Goal: Information Seeking & Learning: Learn about a topic

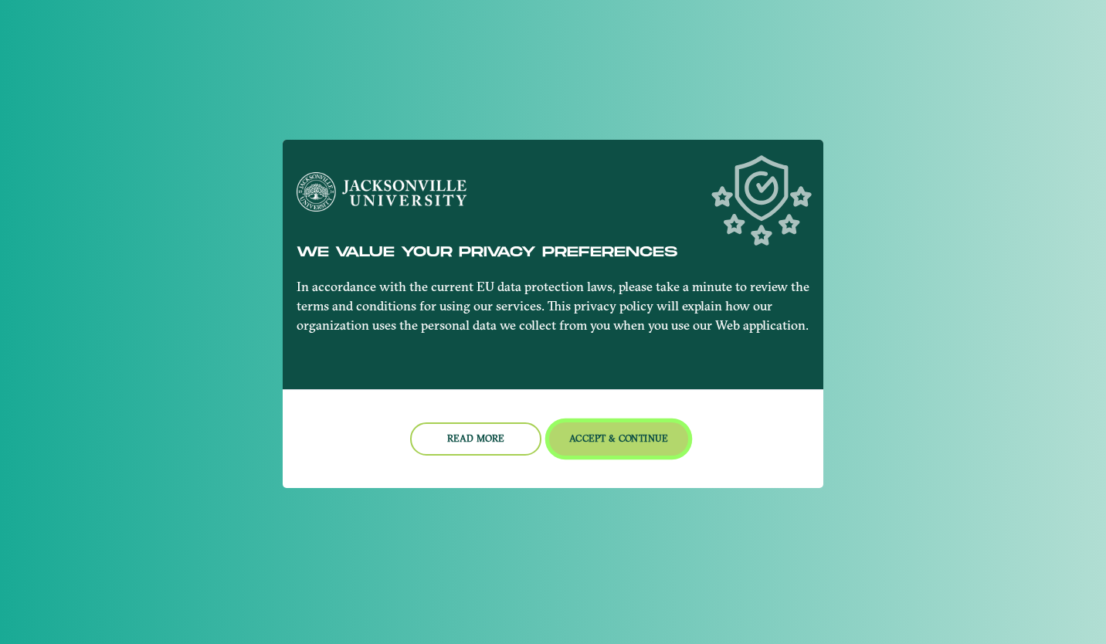
click at [646, 439] on button "Accept & Continue" at bounding box center [619, 438] width 140 height 33
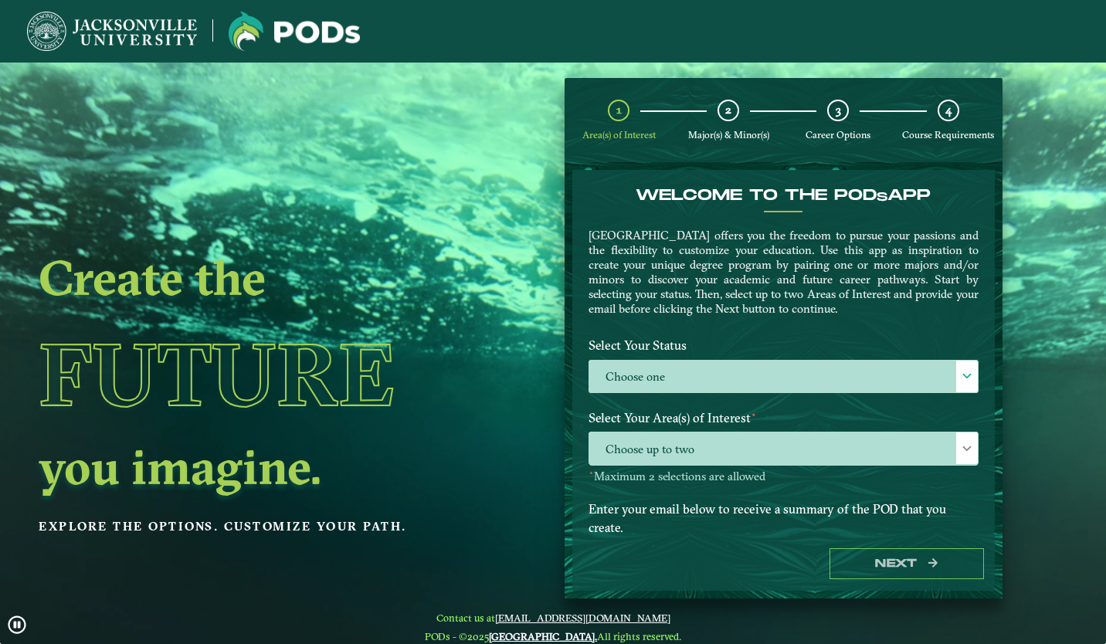
scroll to position [62, 0]
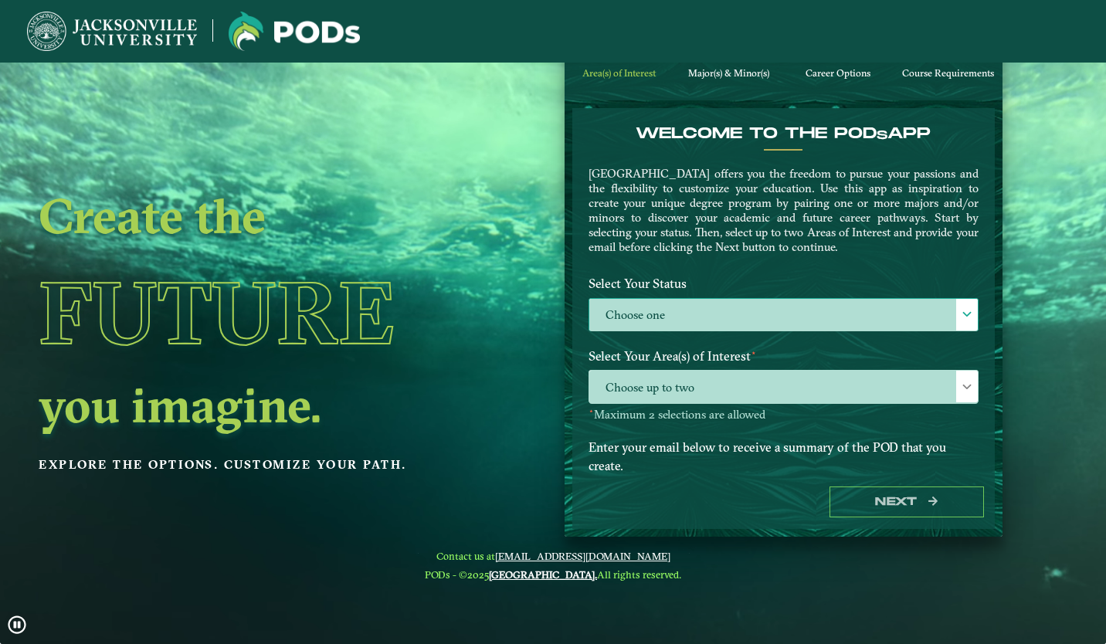
click at [729, 307] on label "Choose one" at bounding box center [783, 315] width 388 height 33
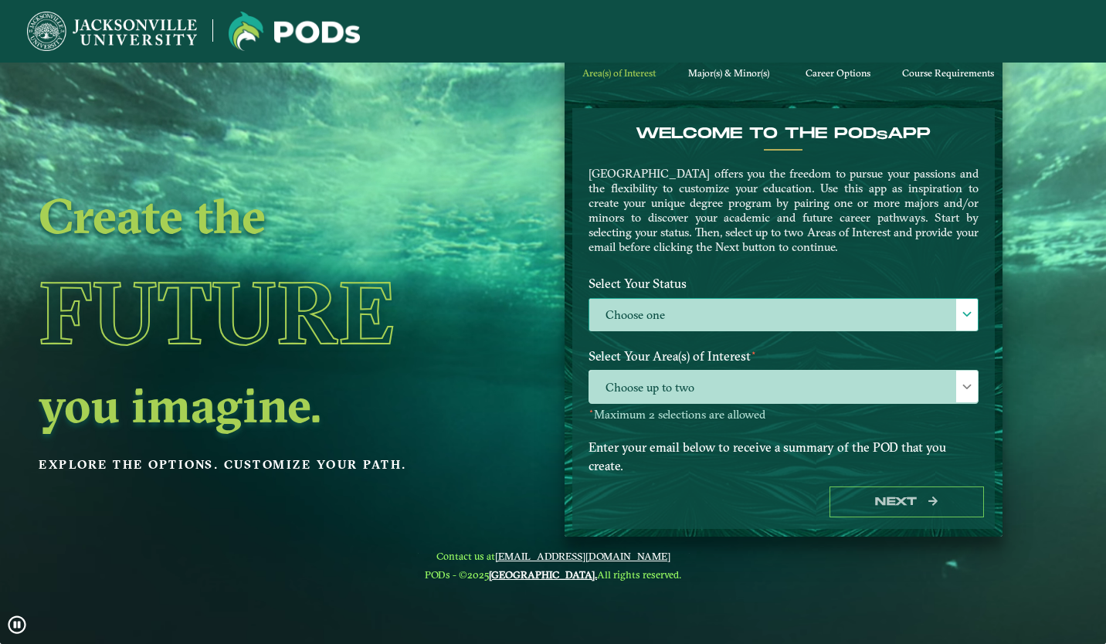
scroll to position [8, 67]
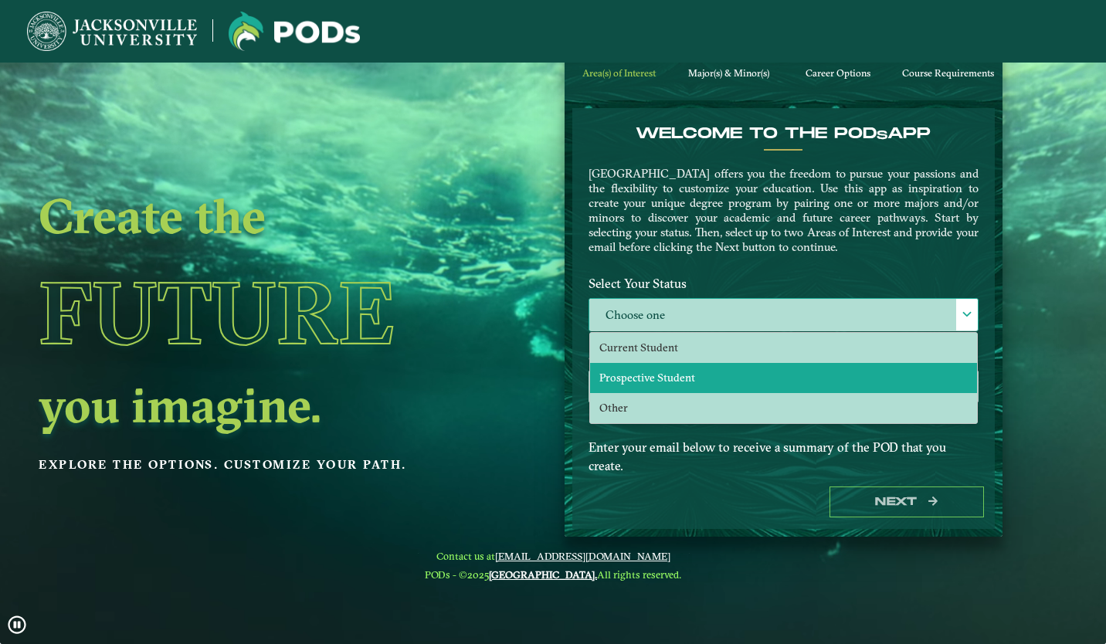
click at [766, 366] on li "Prospective Student" at bounding box center [783, 378] width 387 height 30
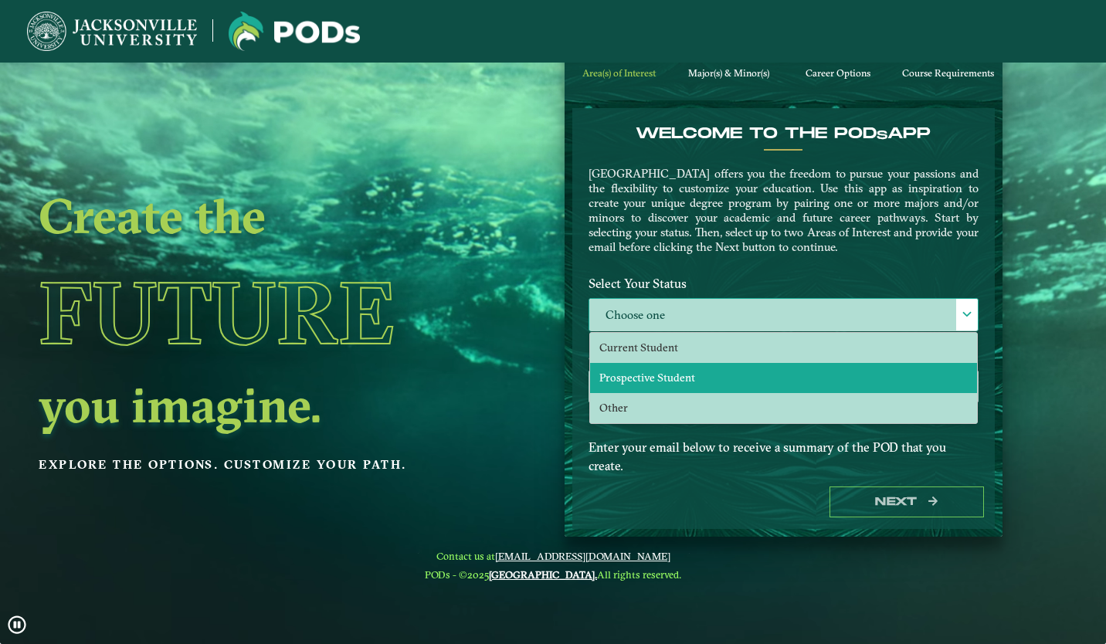
select select "[object Object]"
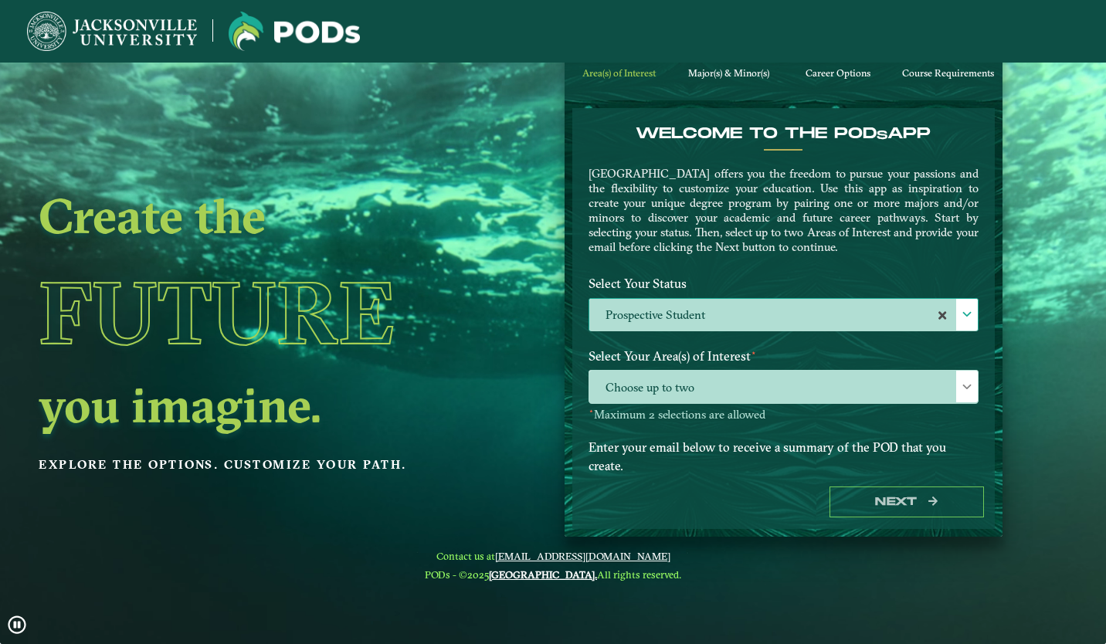
click at [735, 320] on label "Prospective Student" at bounding box center [783, 315] width 388 height 33
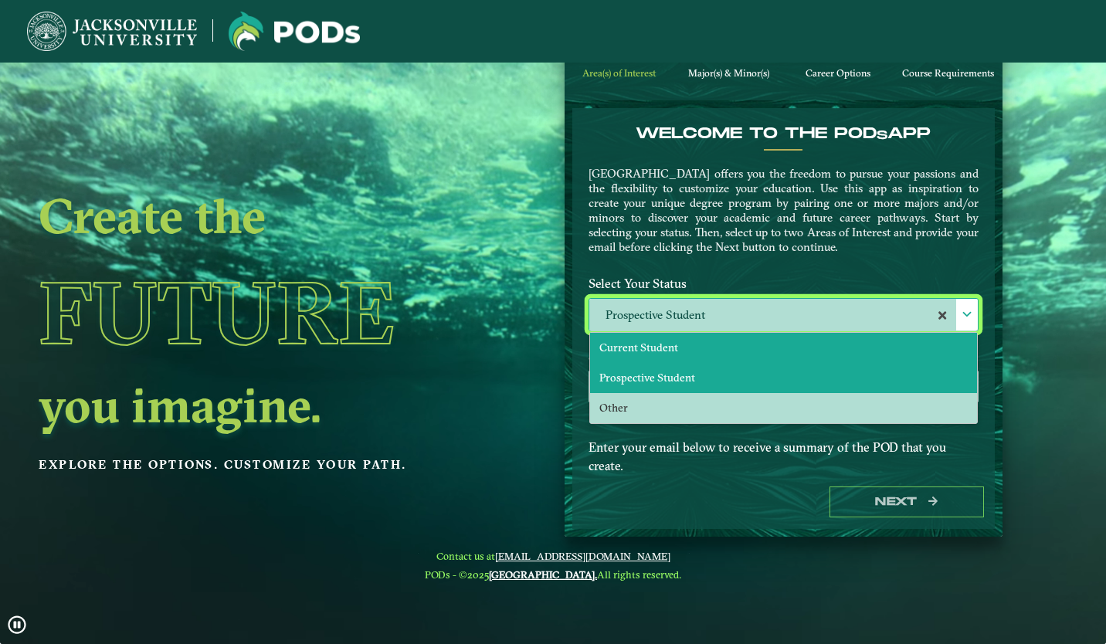
click at [737, 338] on li "Current Student" at bounding box center [783, 348] width 387 height 30
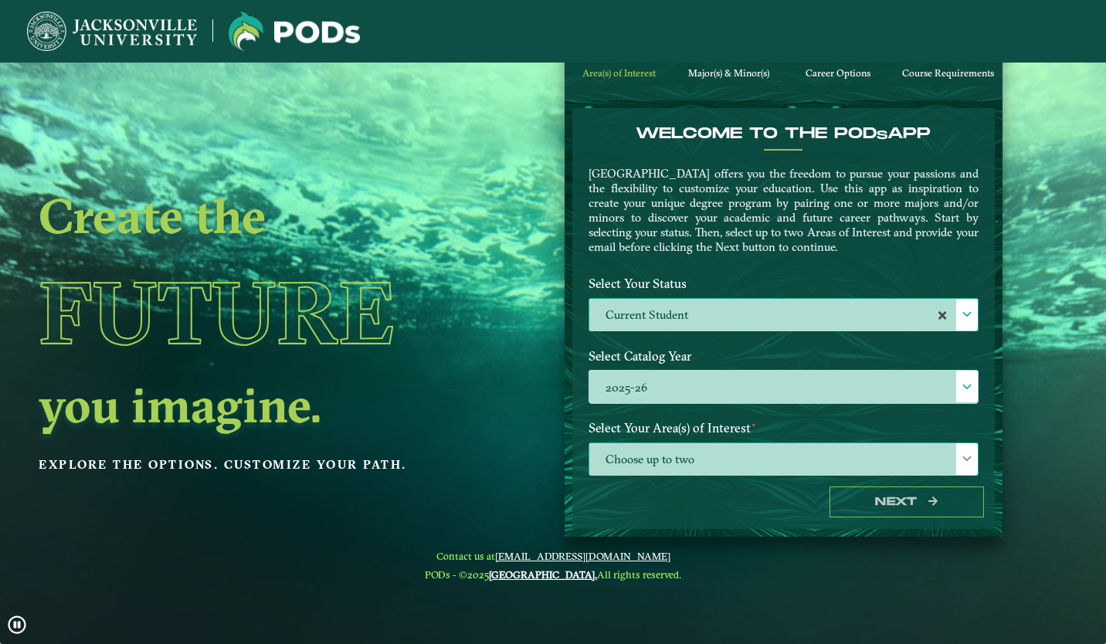
click at [860, 462] on span "Choose up to two" at bounding box center [783, 459] width 388 height 33
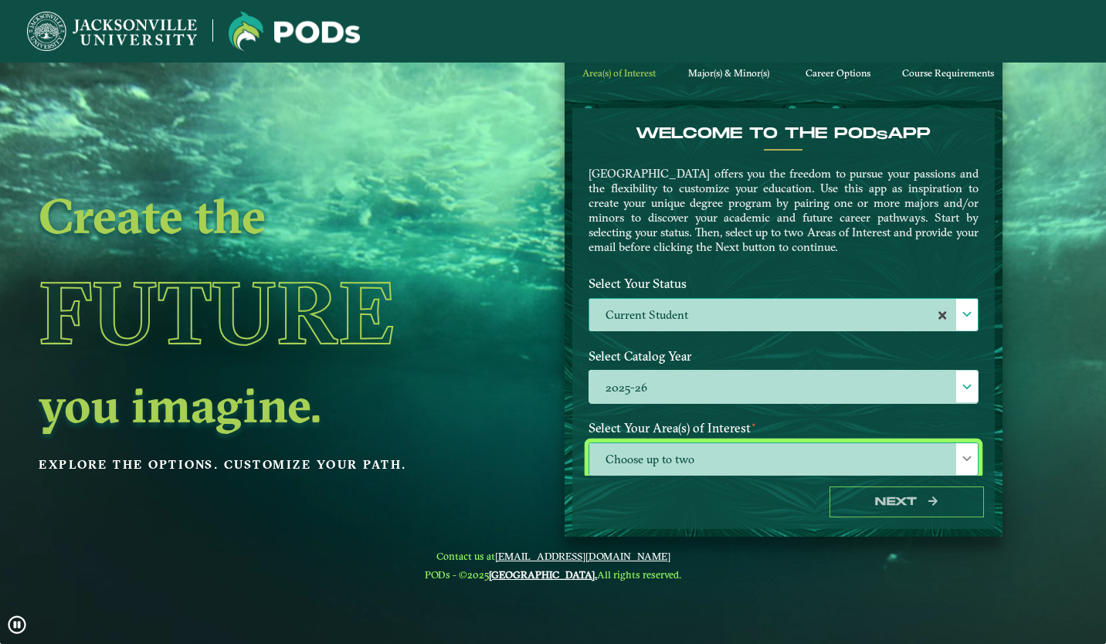
click at [839, 465] on span "Choose up to two" at bounding box center [783, 459] width 388 height 33
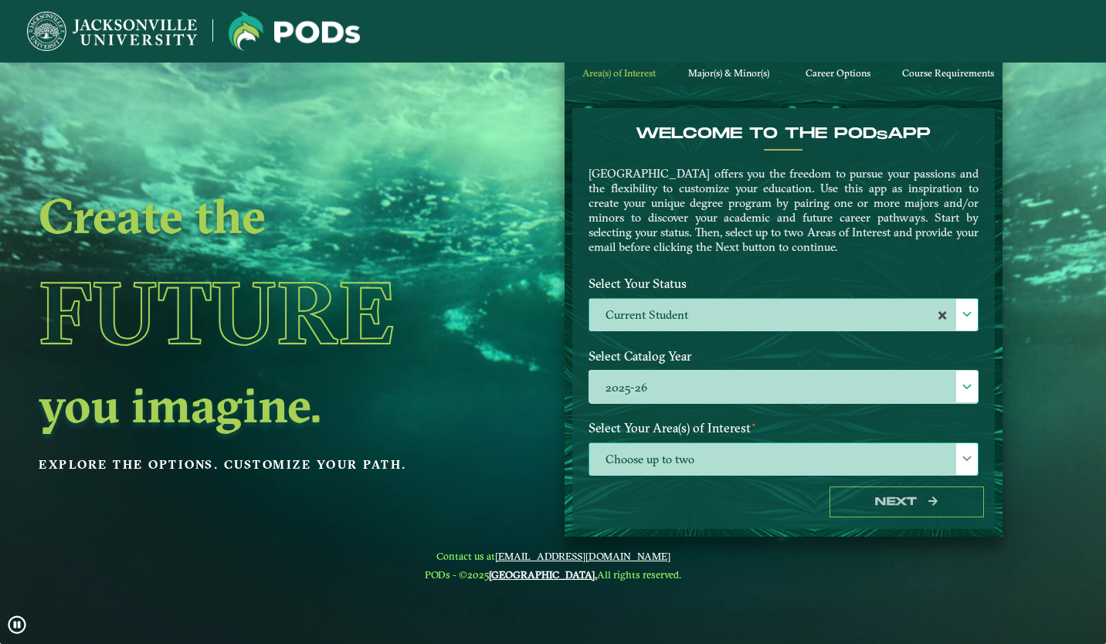
click at [839, 465] on span "Choose up to two" at bounding box center [783, 459] width 388 height 33
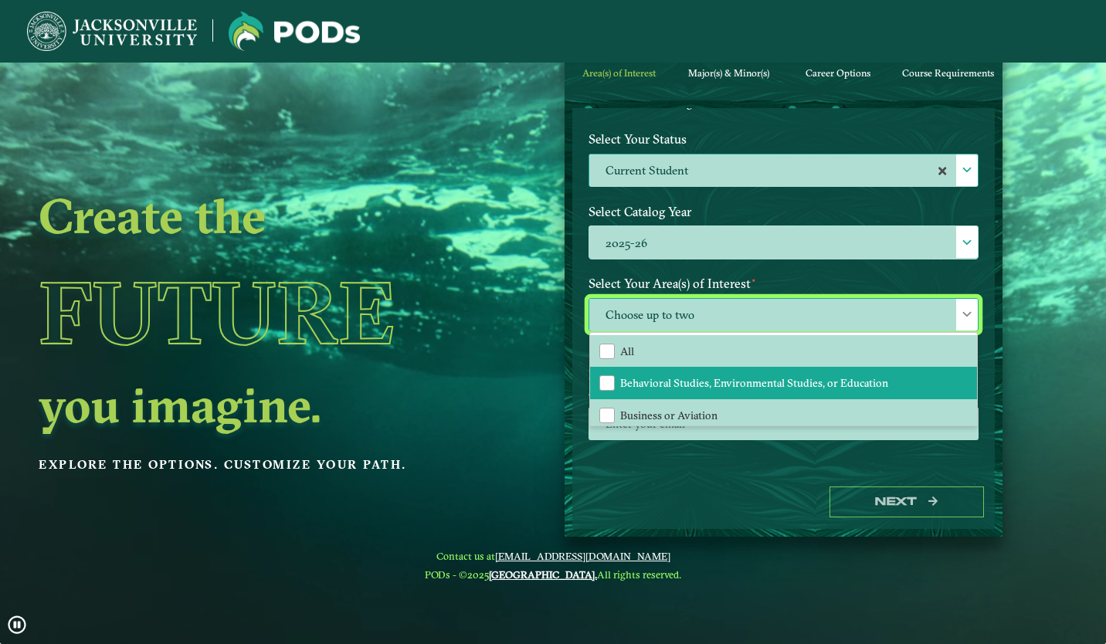
scroll to position [97, 0]
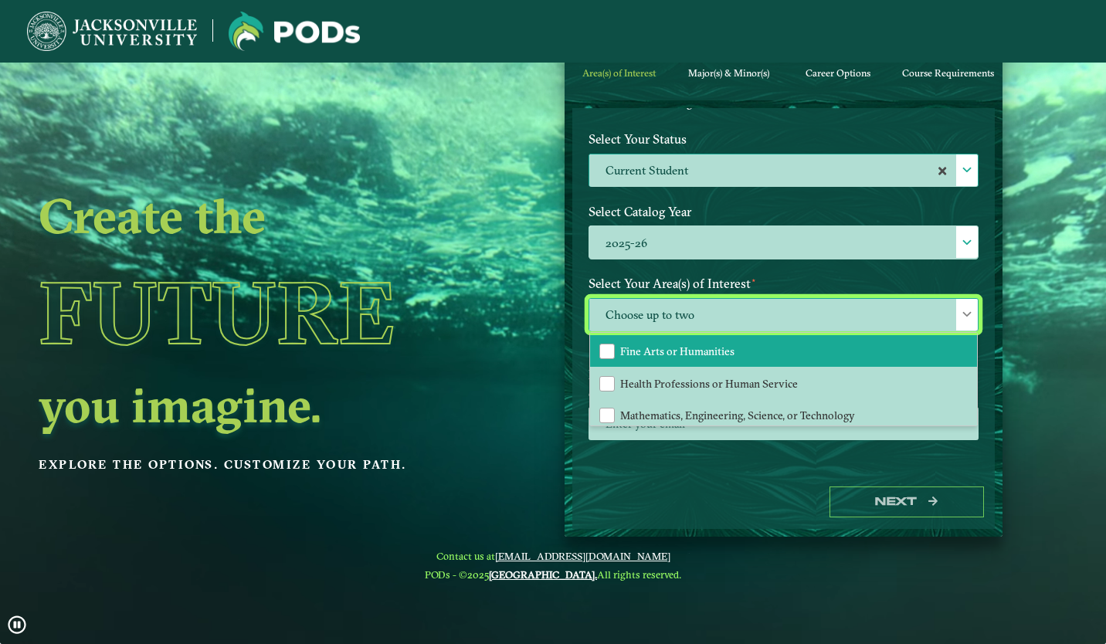
click at [794, 354] on li "Fine Arts or Humanities" at bounding box center [783, 351] width 387 height 32
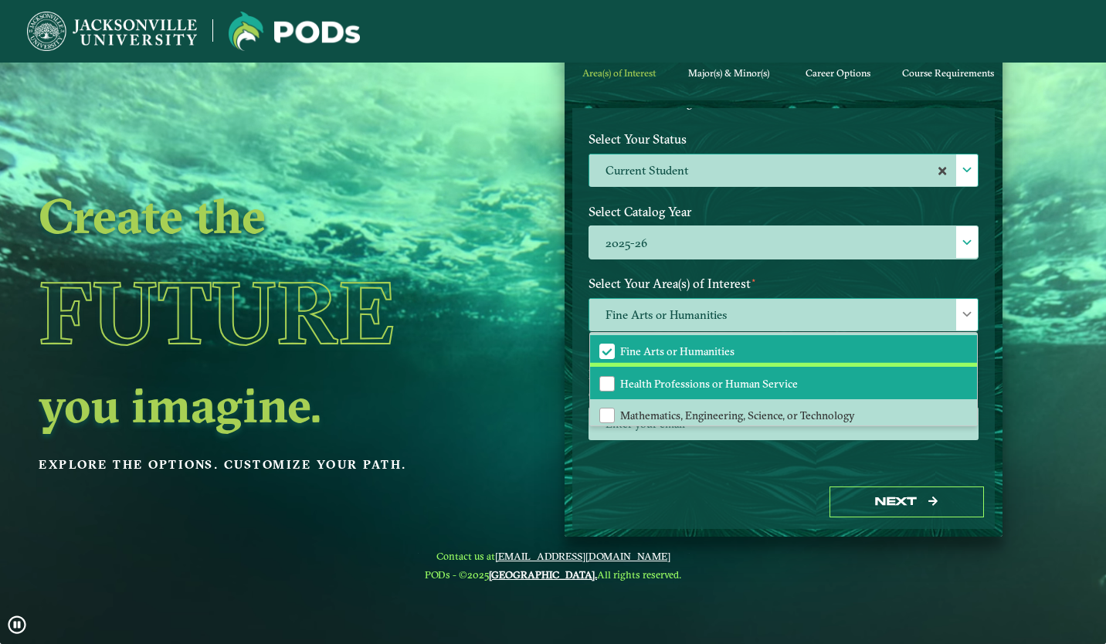
click at [801, 388] on li "Health Professions or Human Service" at bounding box center [783, 383] width 387 height 32
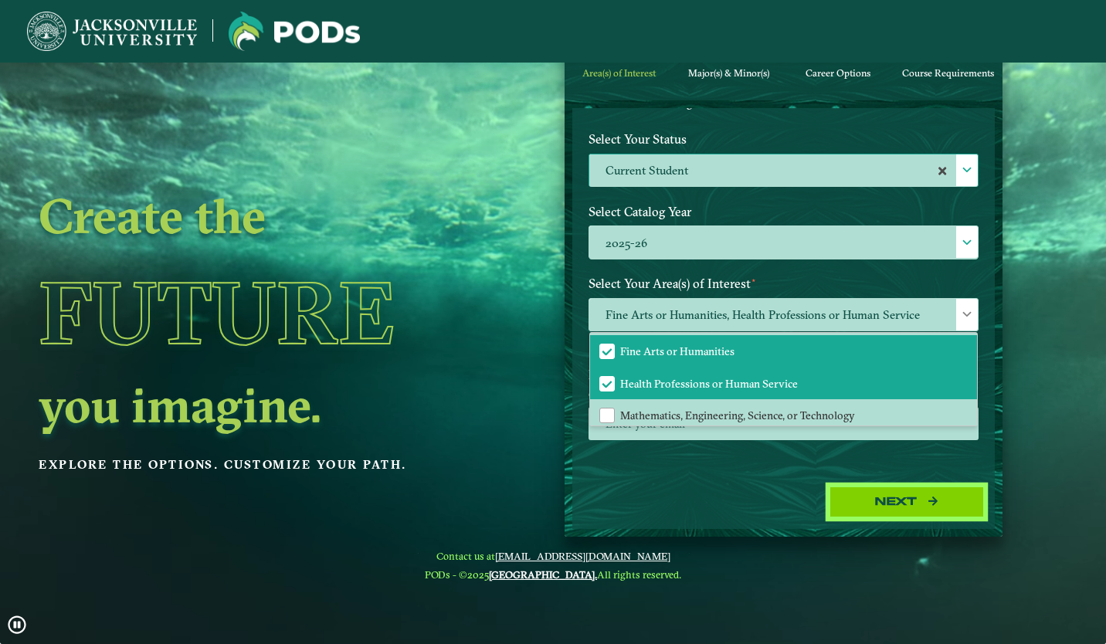
click at [905, 494] on button "Next" at bounding box center [906, 503] width 154 height 32
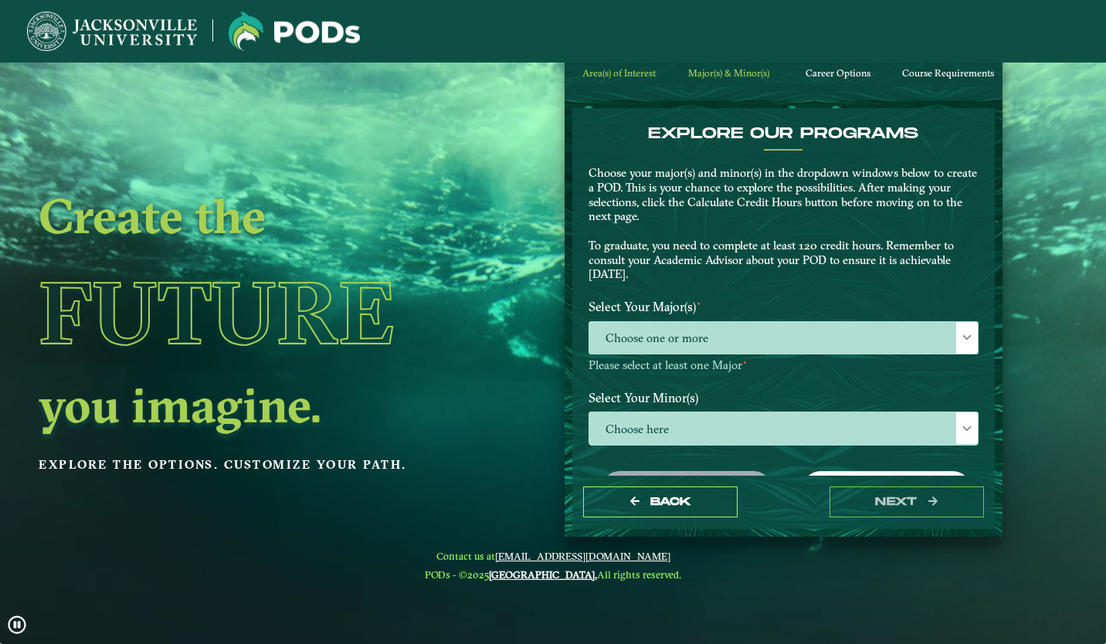
click at [853, 354] on span "Choose one or more" at bounding box center [783, 338] width 388 height 33
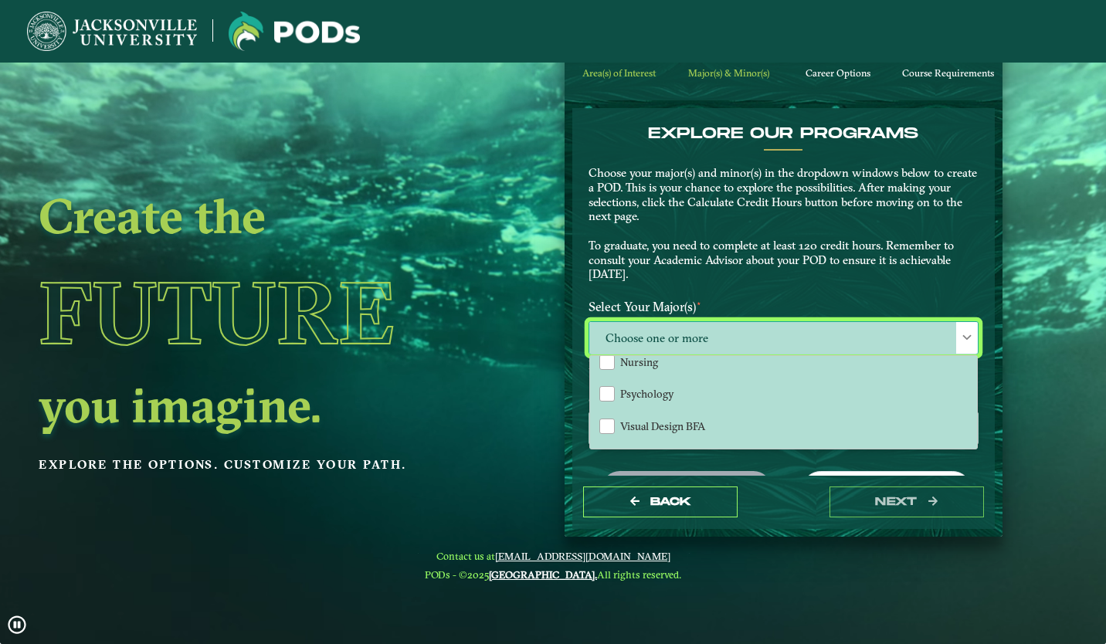
scroll to position [464, 0]
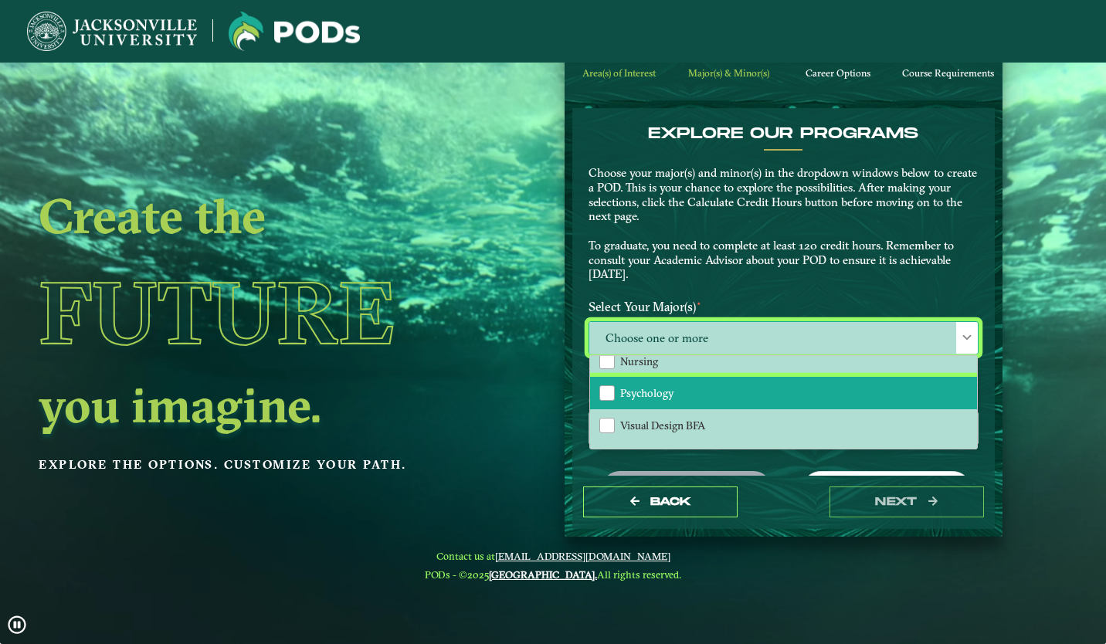
click at [685, 385] on li "Psychology" at bounding box center [783, 393] width 387 height 32
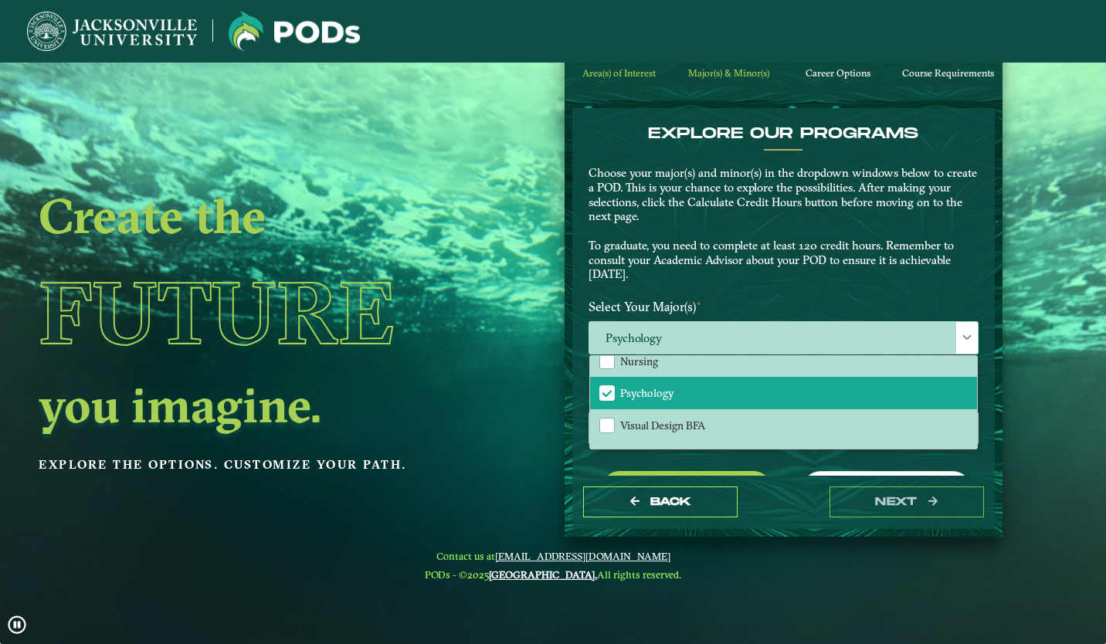
click at [914, 273] on p "Choose your major(s) and minor(s) in the dropdown windows below to create a POD…" at bounding box center [783, 224] width 390 height 116
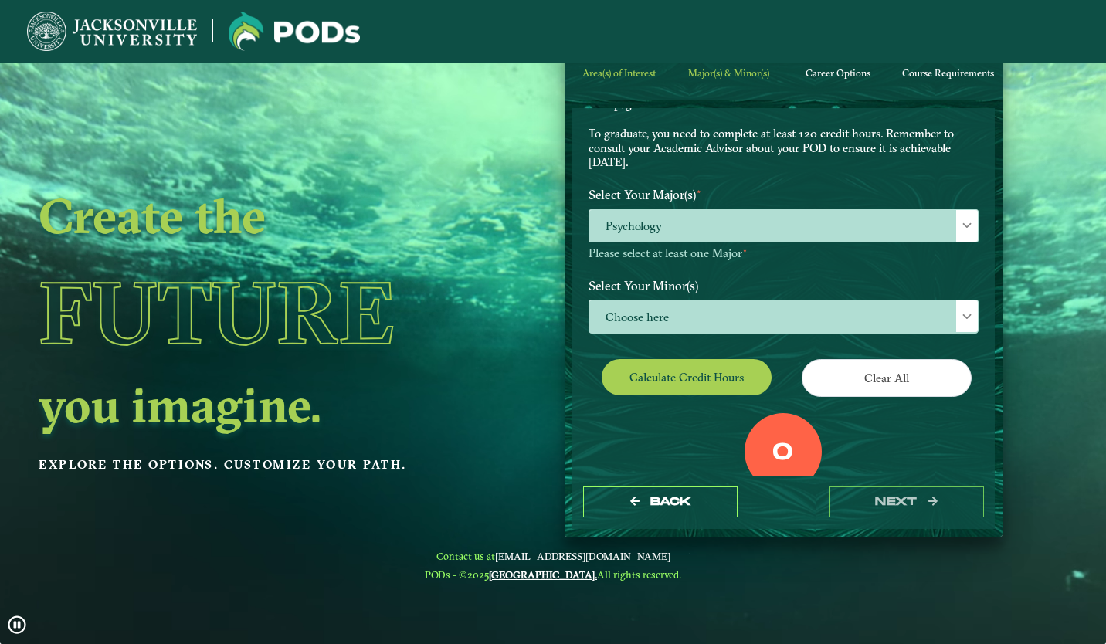
scroll to position [113, 0]
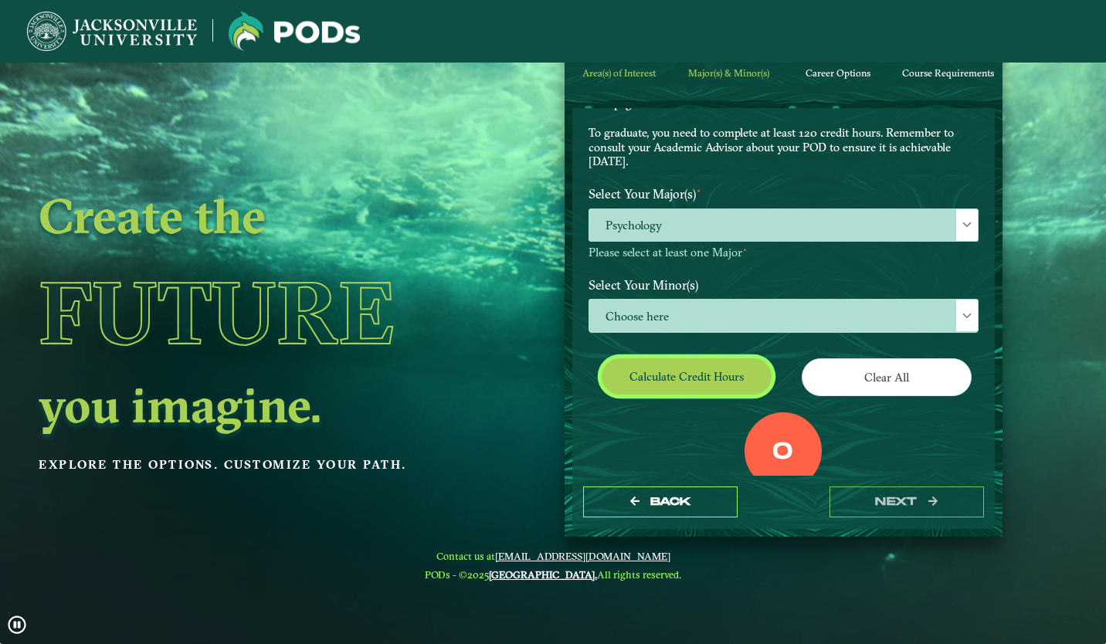
click at [707, 385] on button "Calculate credit hours" at bounding box center [687, 376] width 170 height 36
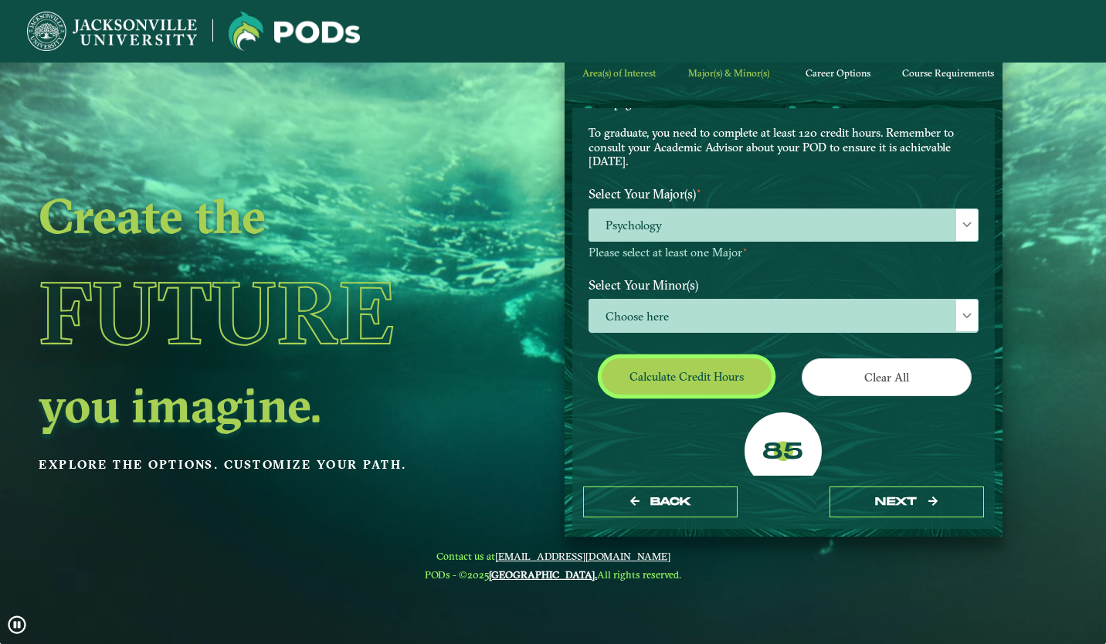
scroll to position [151, 0]
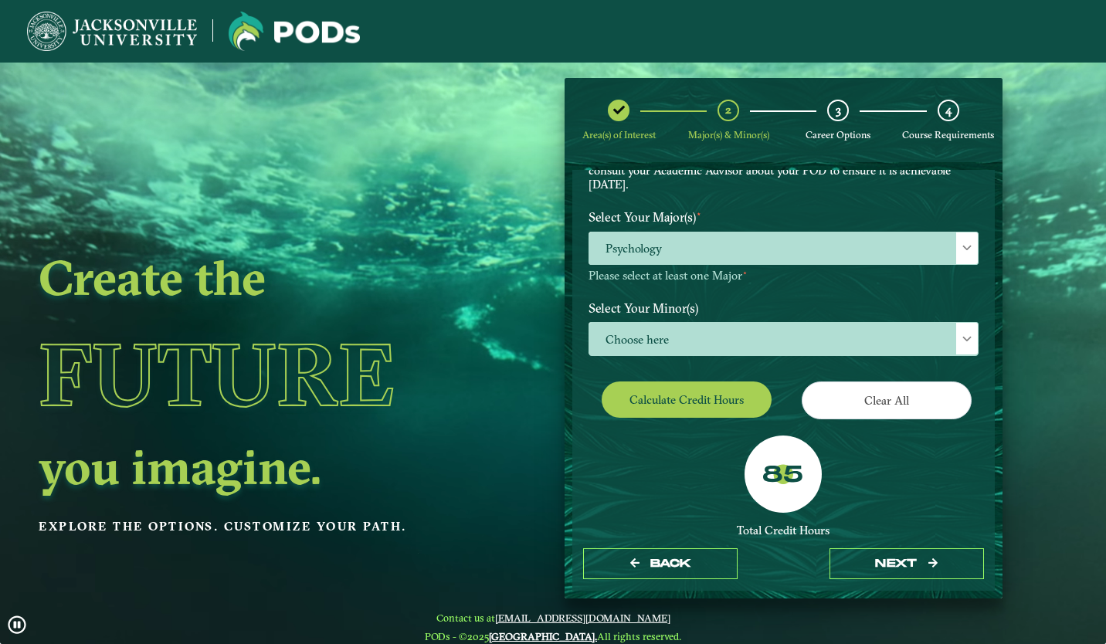
click at [829, 267] on p-multiselect "Psychology" at bounding box center [783, 260] width 390 height 15
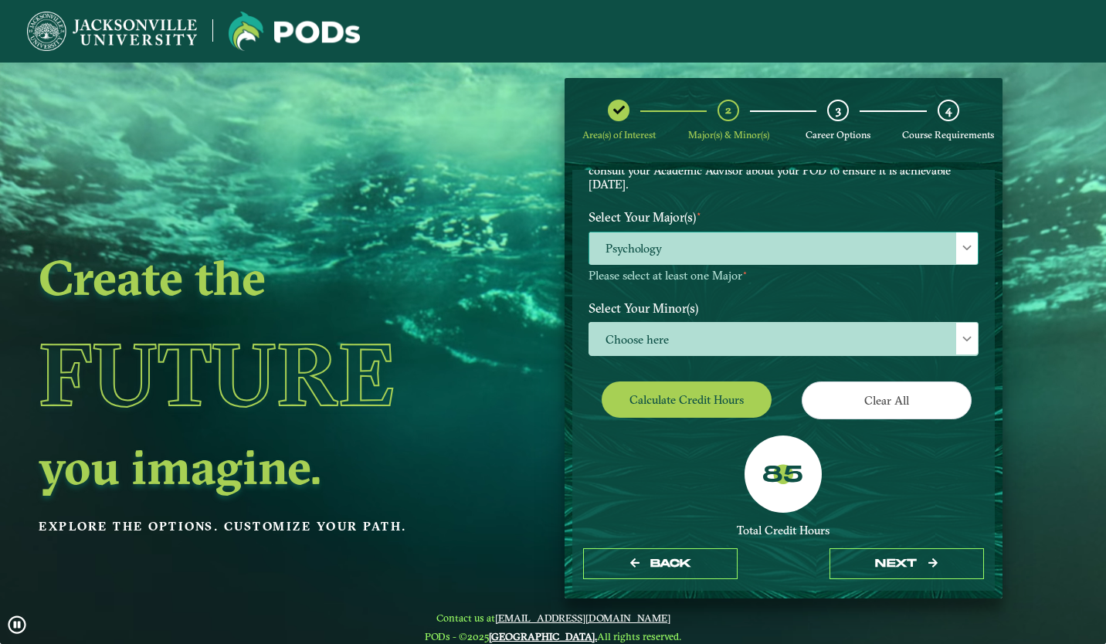
click at [817, 256] on span "Psychology" at bounding box center [783, 248] width 388 height 33
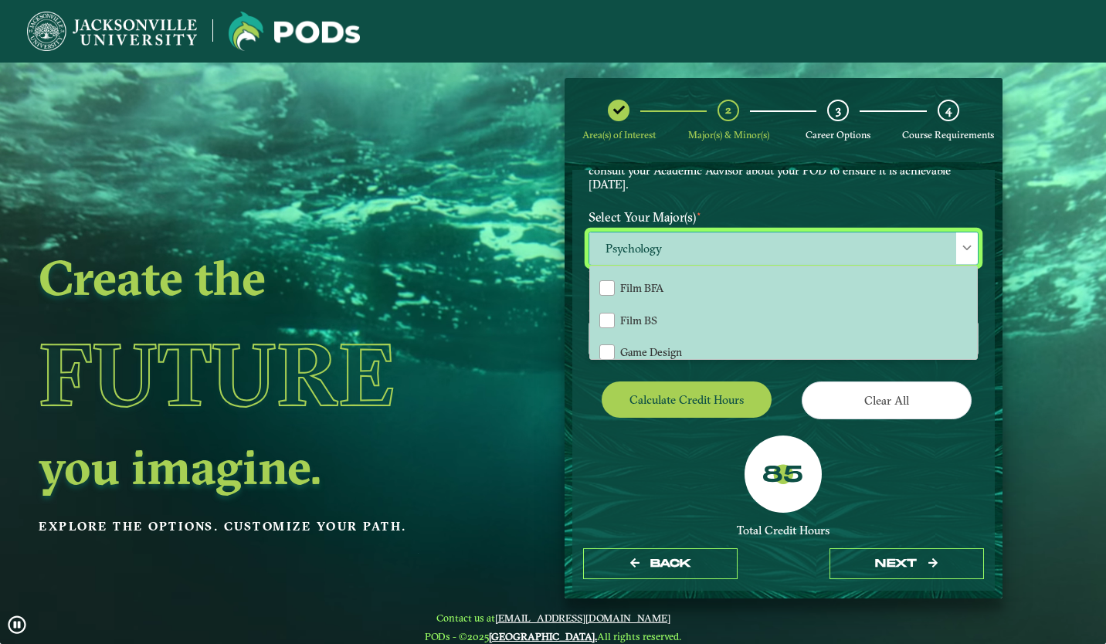
scroll to position [432, 0]
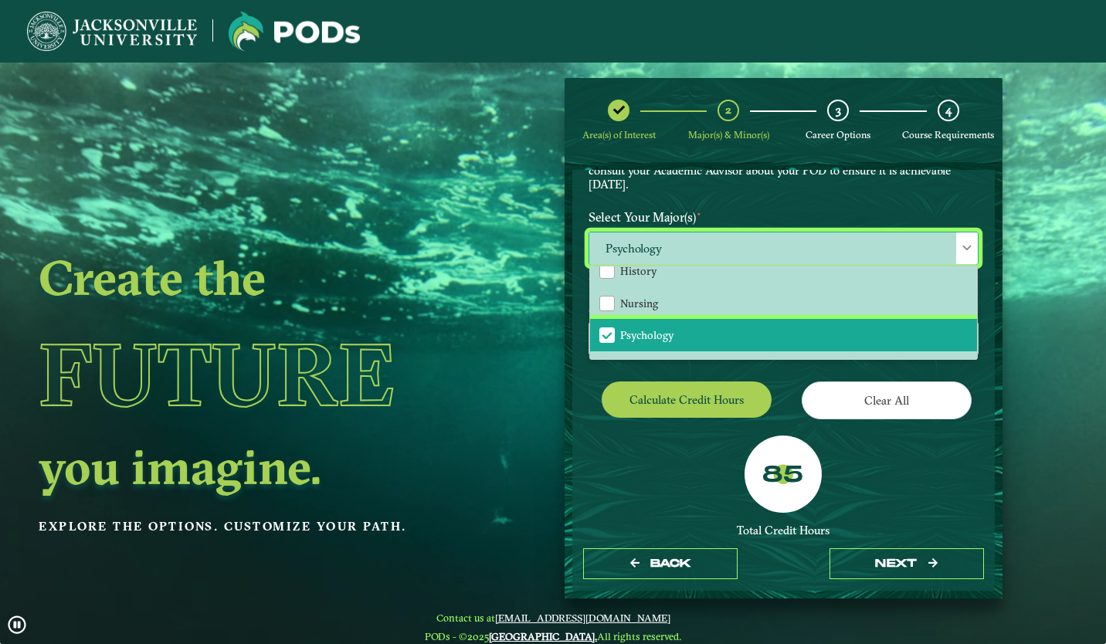
click at [782, 330] on li "Psychology" at bounding box center [783, 335] width 387 height 32
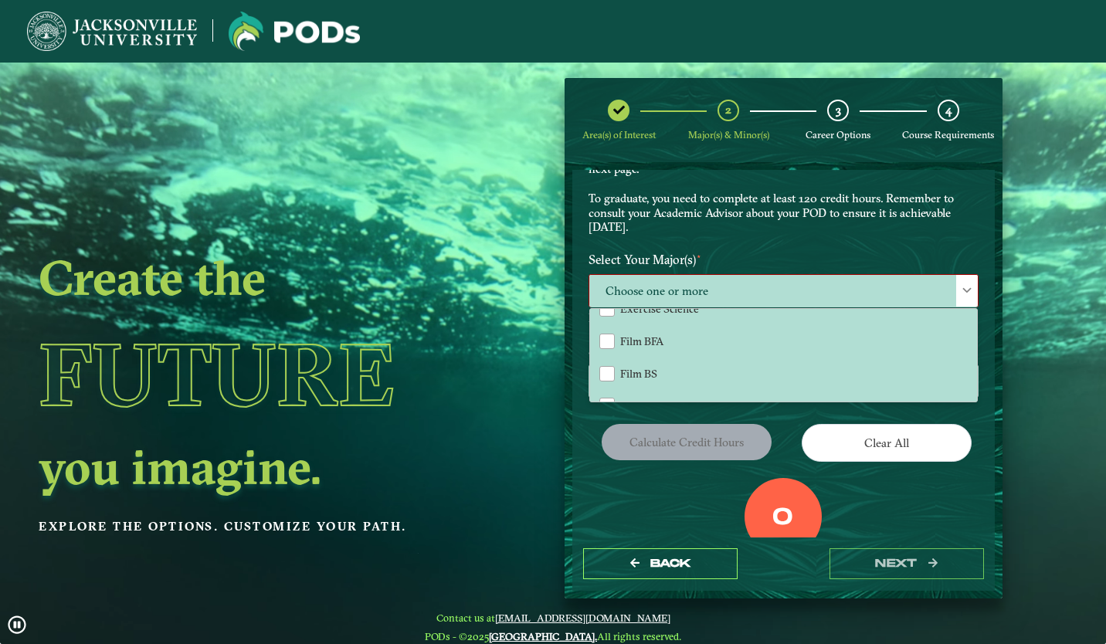
scroll to position [388, 0]
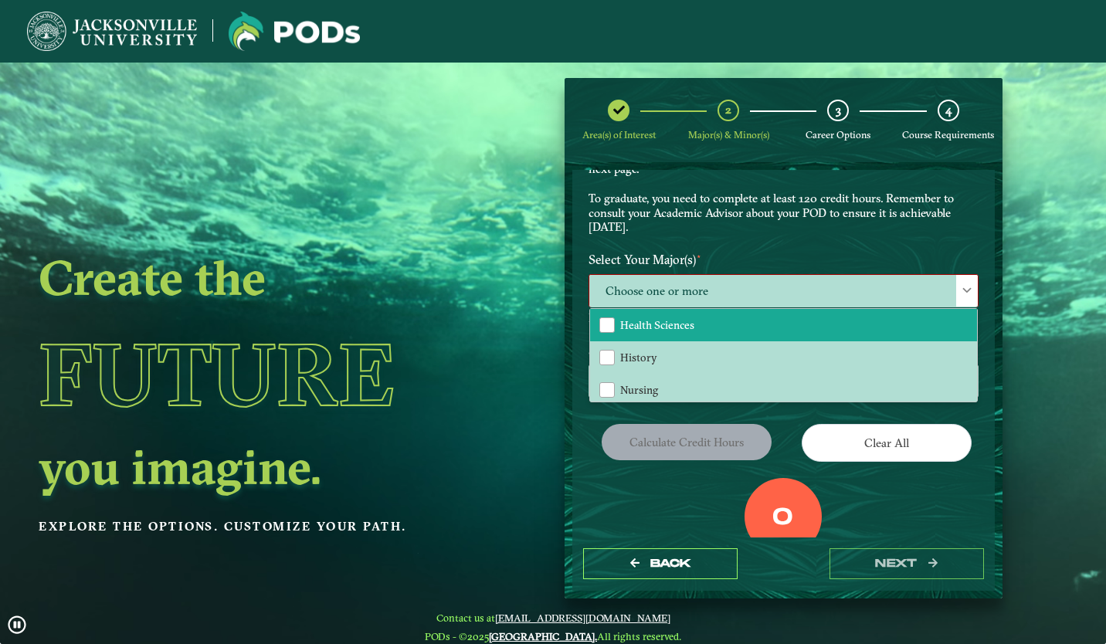
click at [730, 327] on li "Health Sciences" at bounding box center [783, 325] width 387 height 32
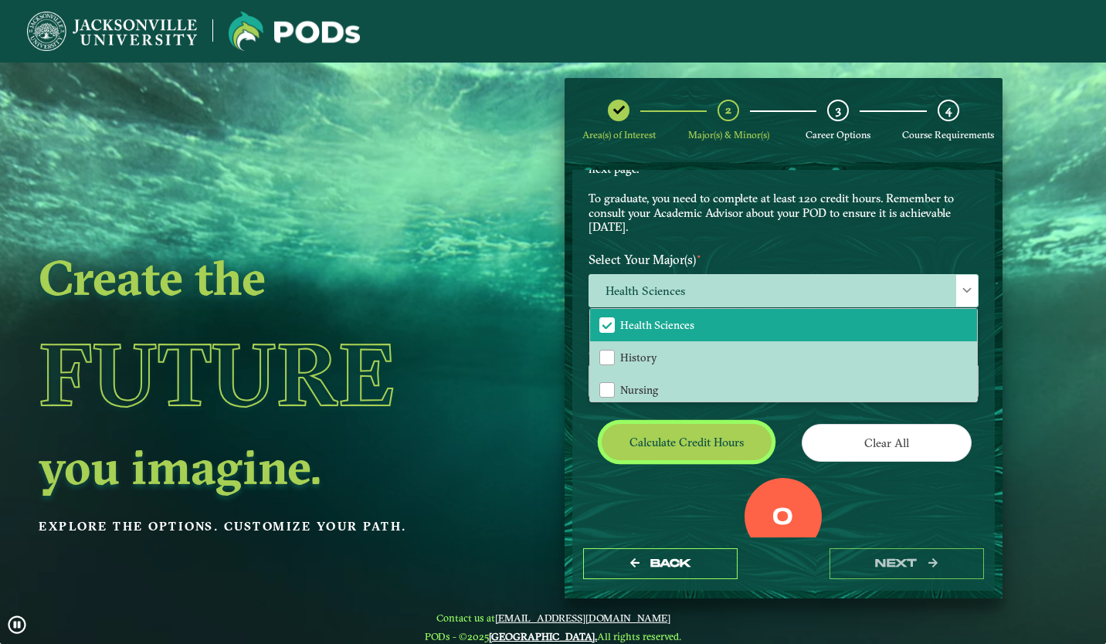
click at [708, 435] on button "Calculate credit hours" at bounding box center [687, 442] width 170 height 36
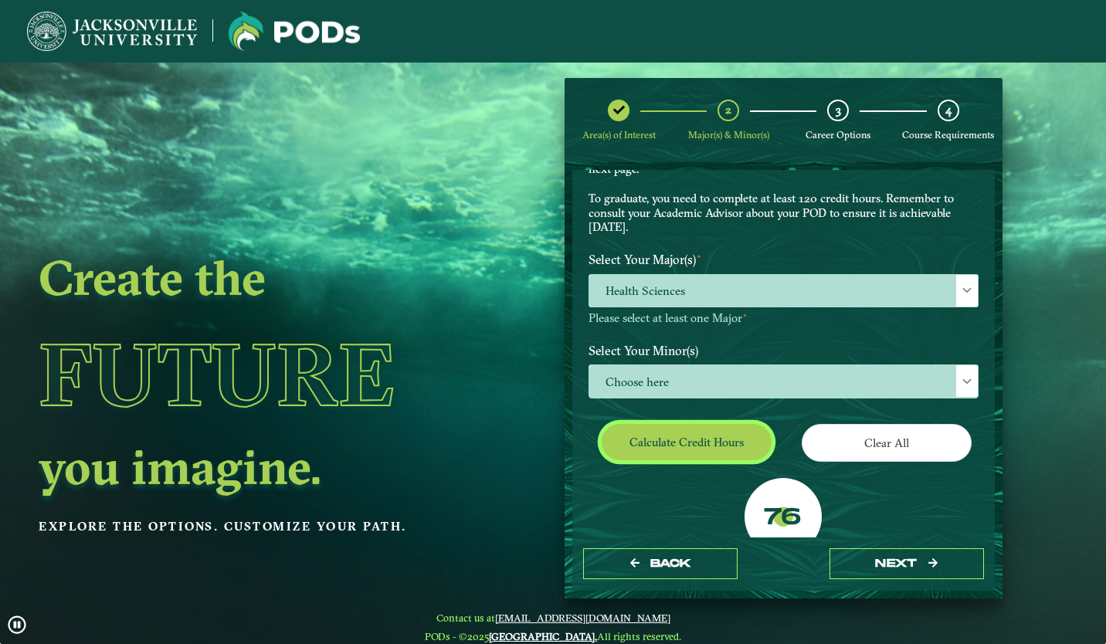
scroll to position [151, 0]
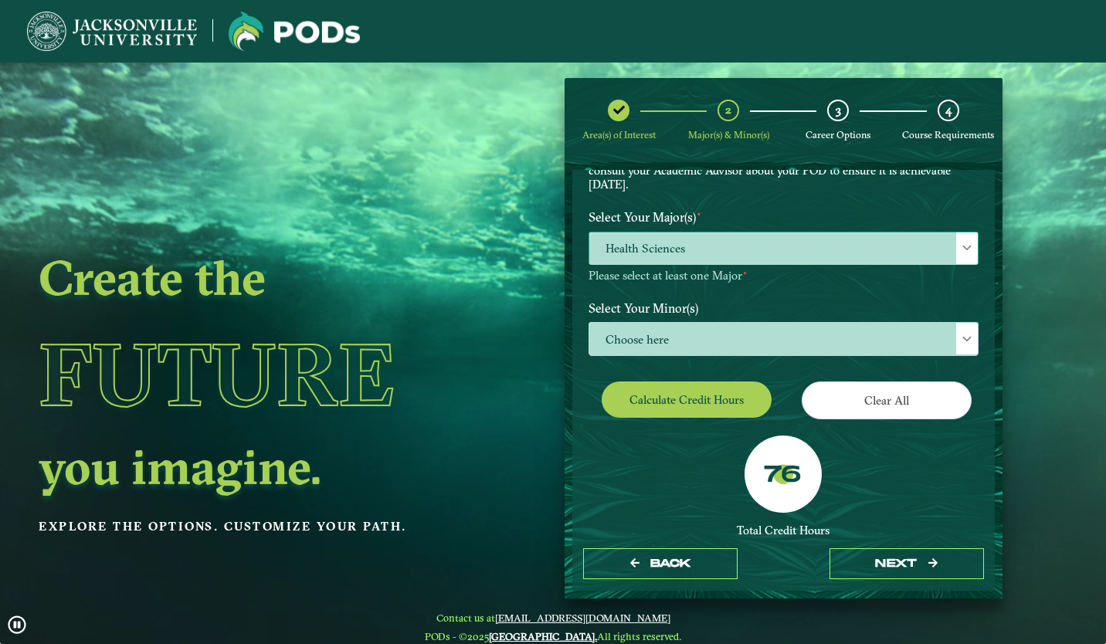
click at [816, 239] on span "Health Sciences" at bounding box center [783, 248] width 388 height 33
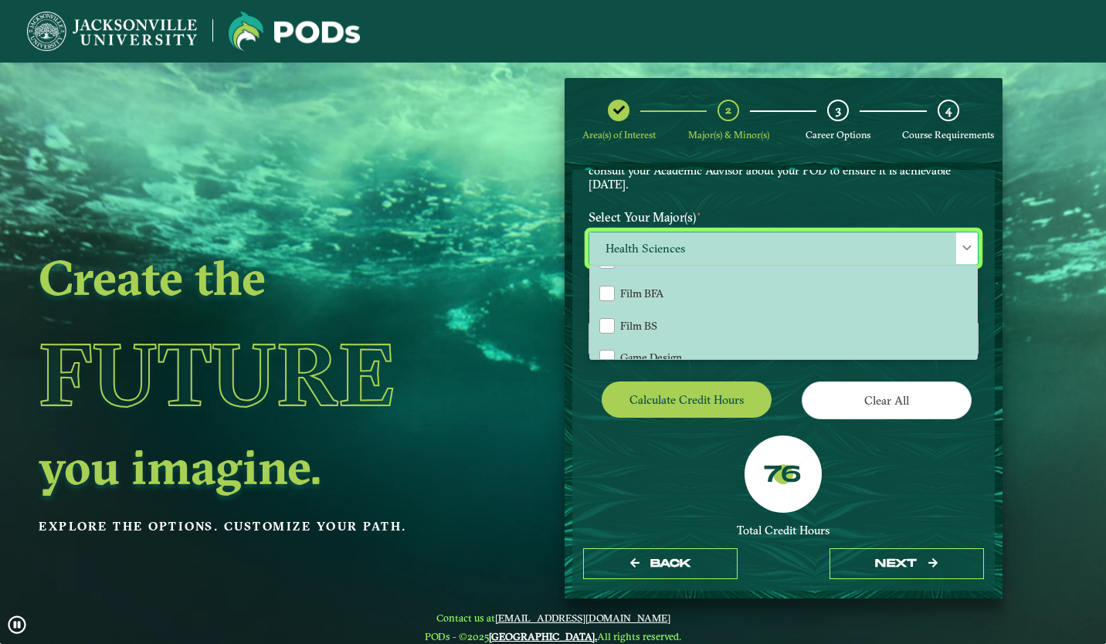
scroll to position [445, 0]
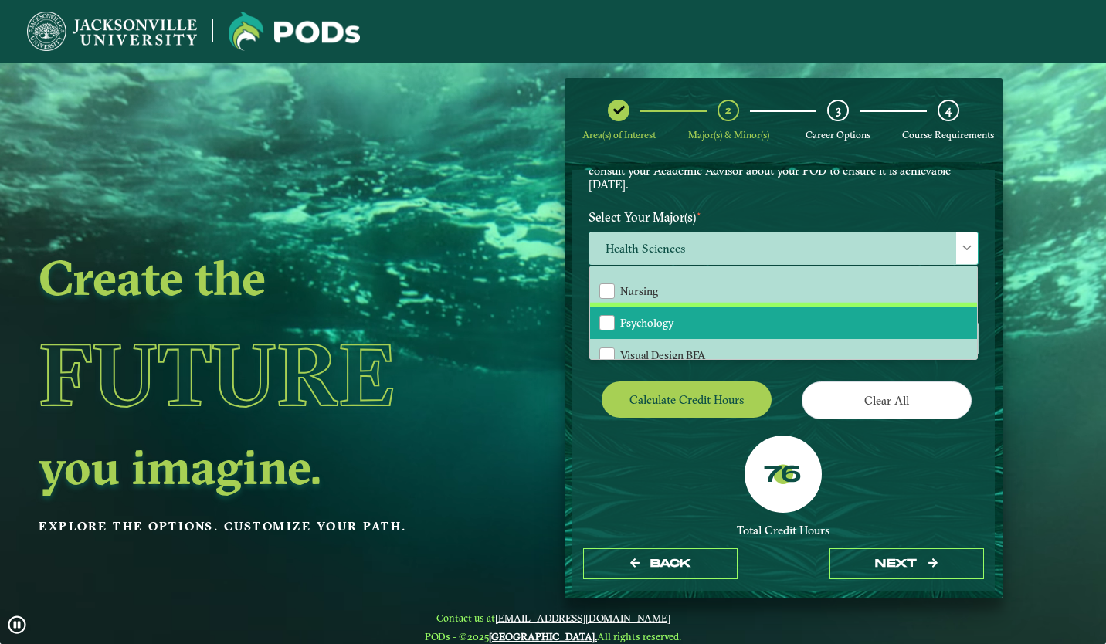
click at [802, 323] on li "Psychology" at bounding box center [783, 323] width 387 height 32
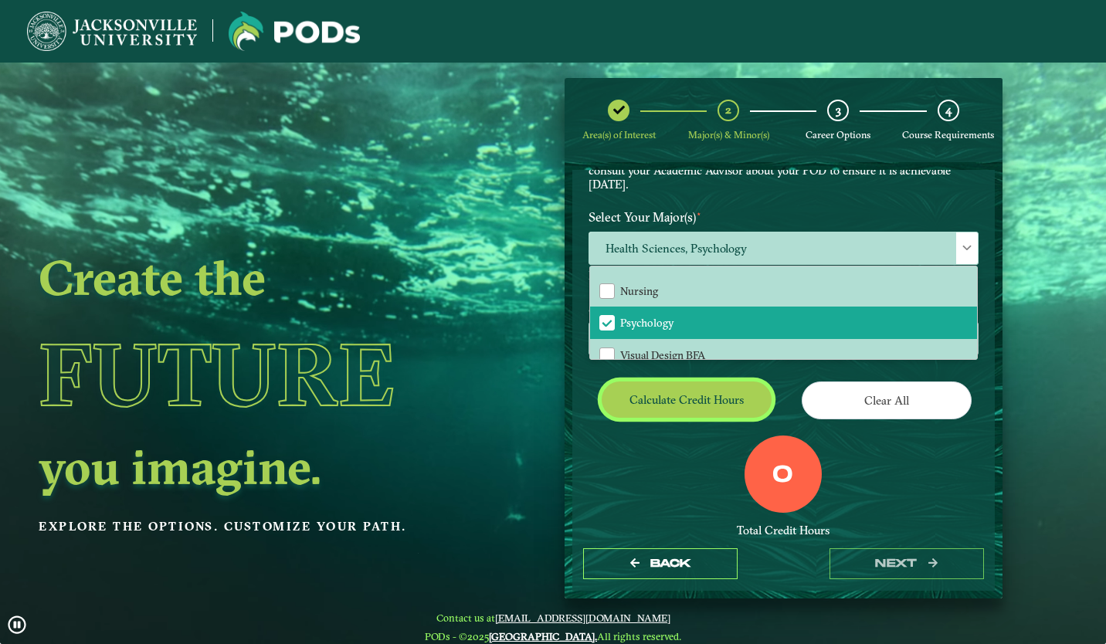
click at [717, 409] on button "Calculate credit hours" at bounding box center [687, 400] width 170 height 36
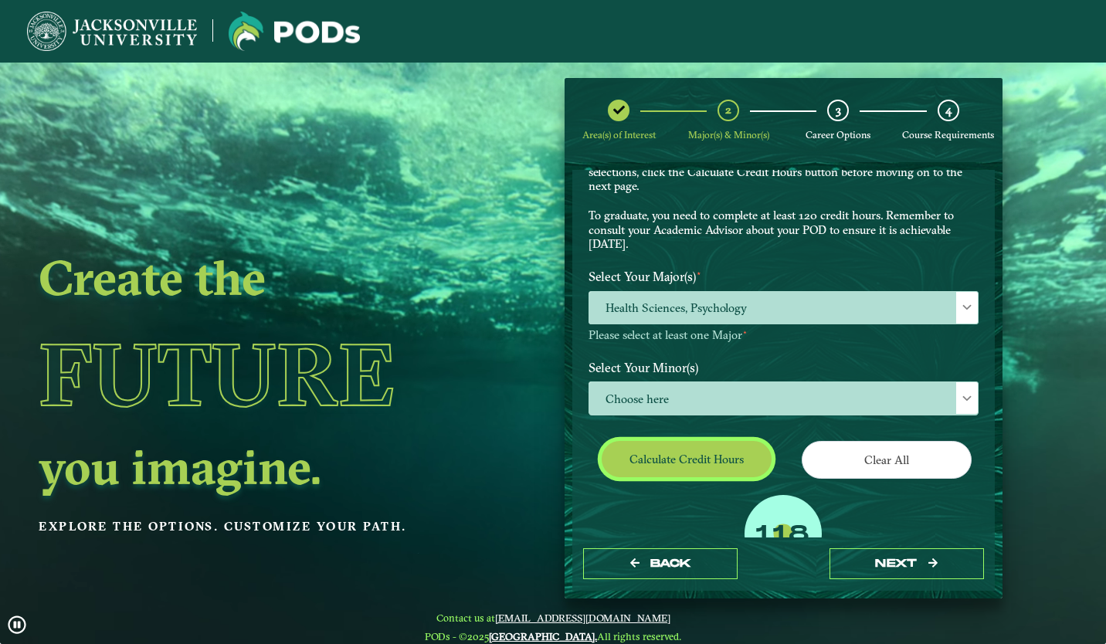
scroll to position [88, 0]
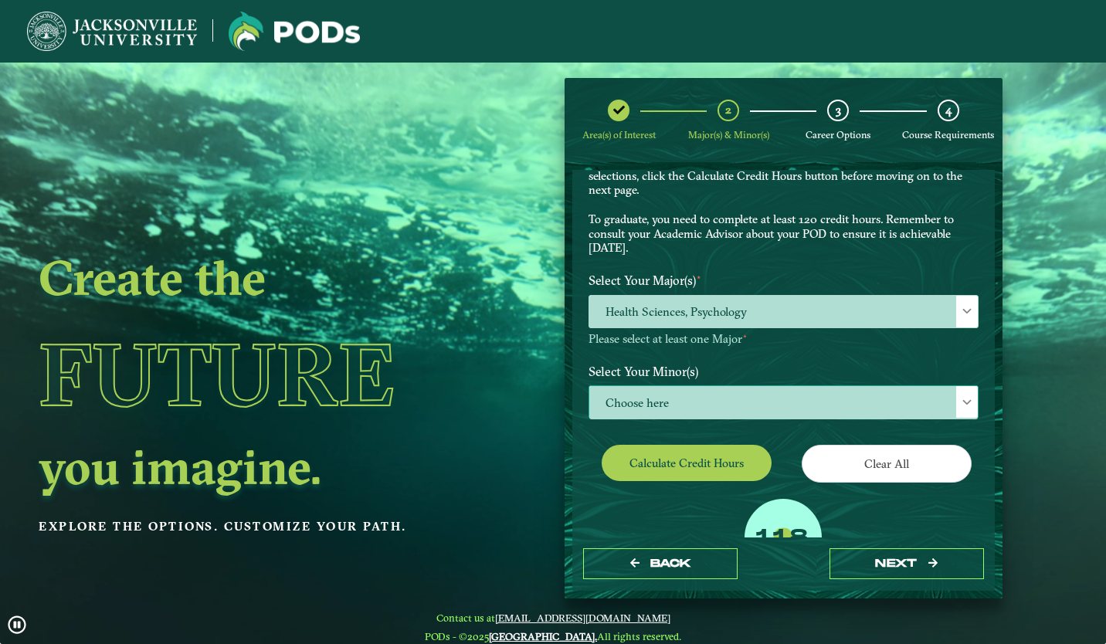
click at [885, 392] on span "Choose here" at bounding box center [783, 402] width 388 height 33
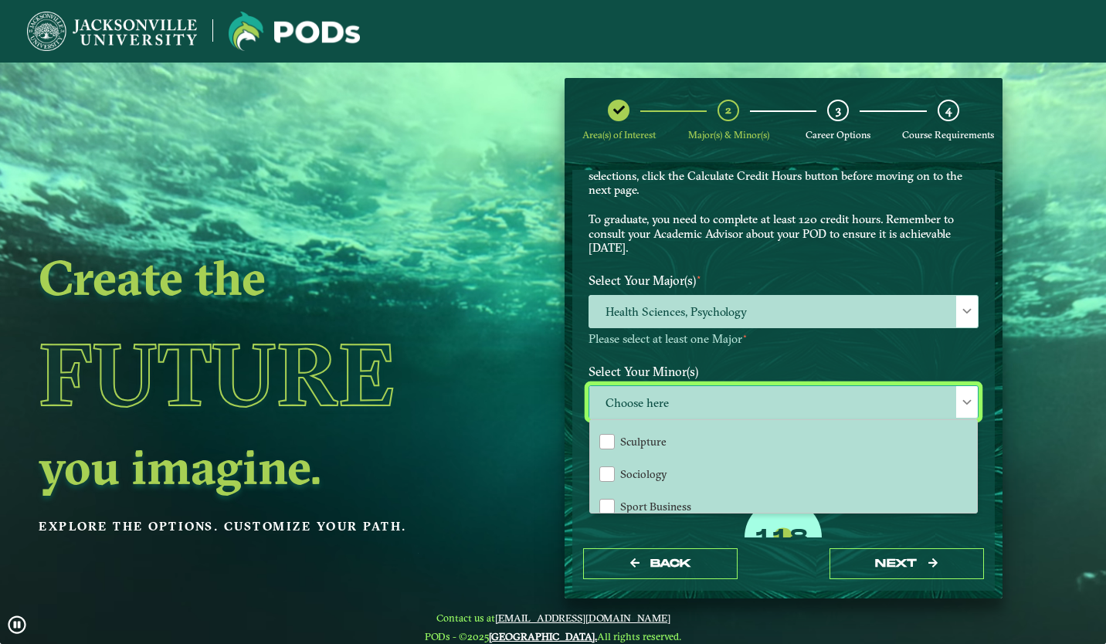
scroll to position [1463, 0]
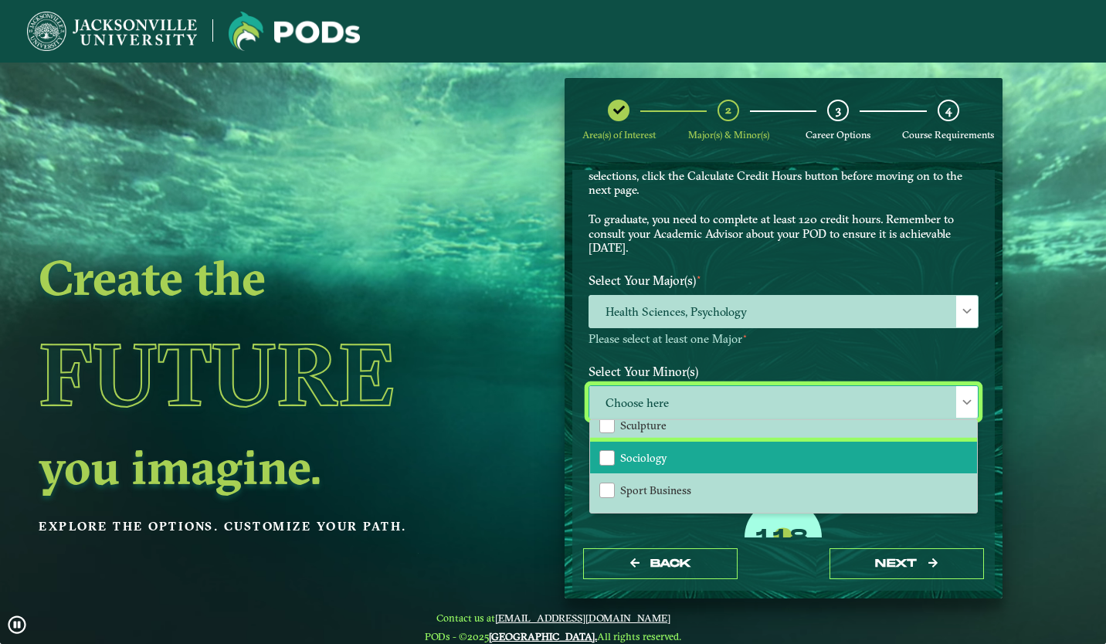
click at [894, 446] on li "Sociology" at bounding box center [783, 458] width 387 height 32
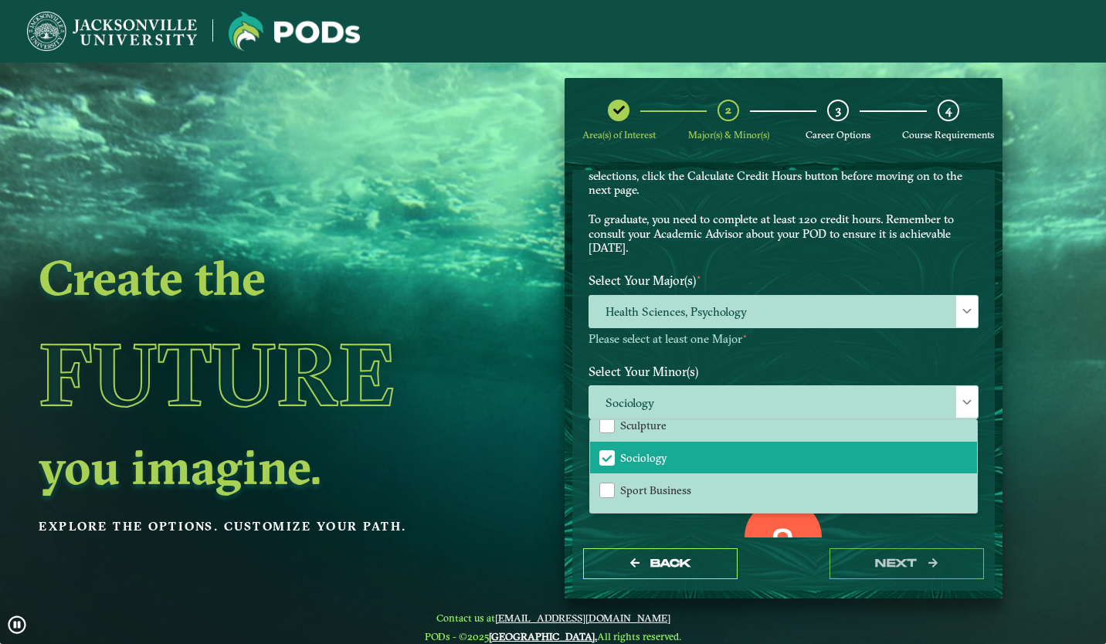
click at [711, 547] on div "Back next" at bounding box center [783, 564] width 422 height 53
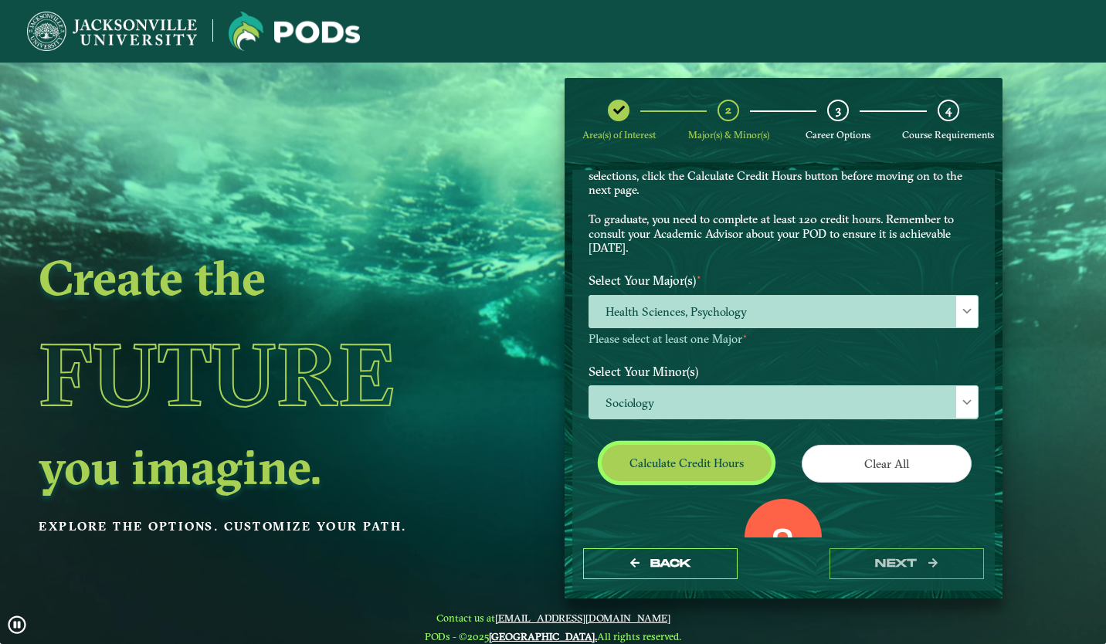
click at [697, 478] on button "Calculate credit hours" at bounding box center [687, 463] width 170 height 36
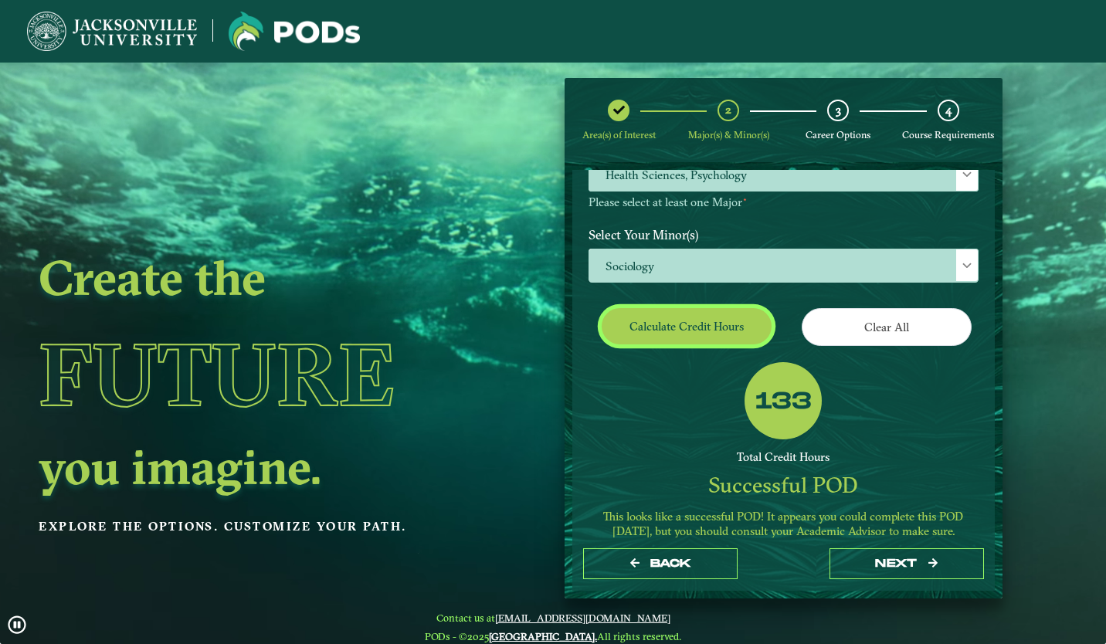
scroll to position [0, 0]
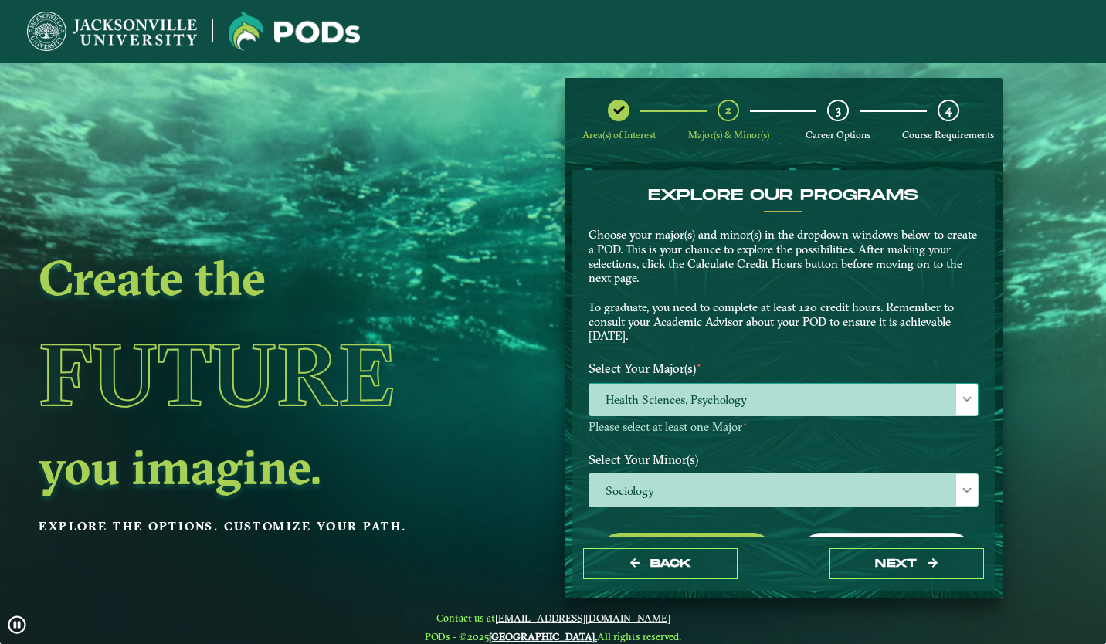
click at [873, 388] on span "Health Sciences, Psychology" at bounding box center [783, 400] width 388 height 33
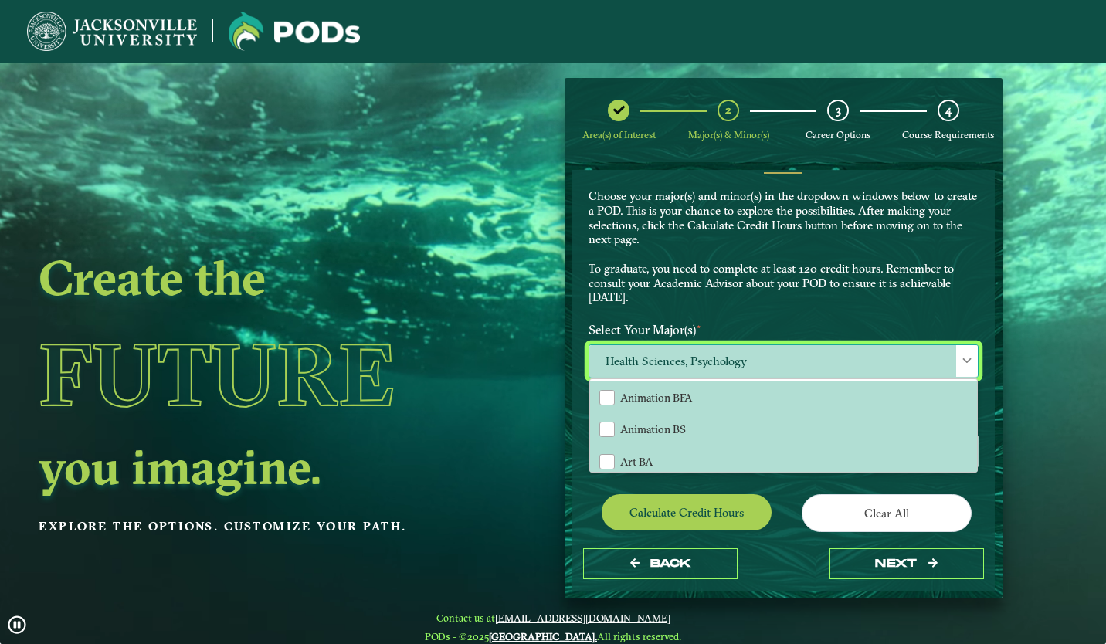
scroll to position [39, 0]
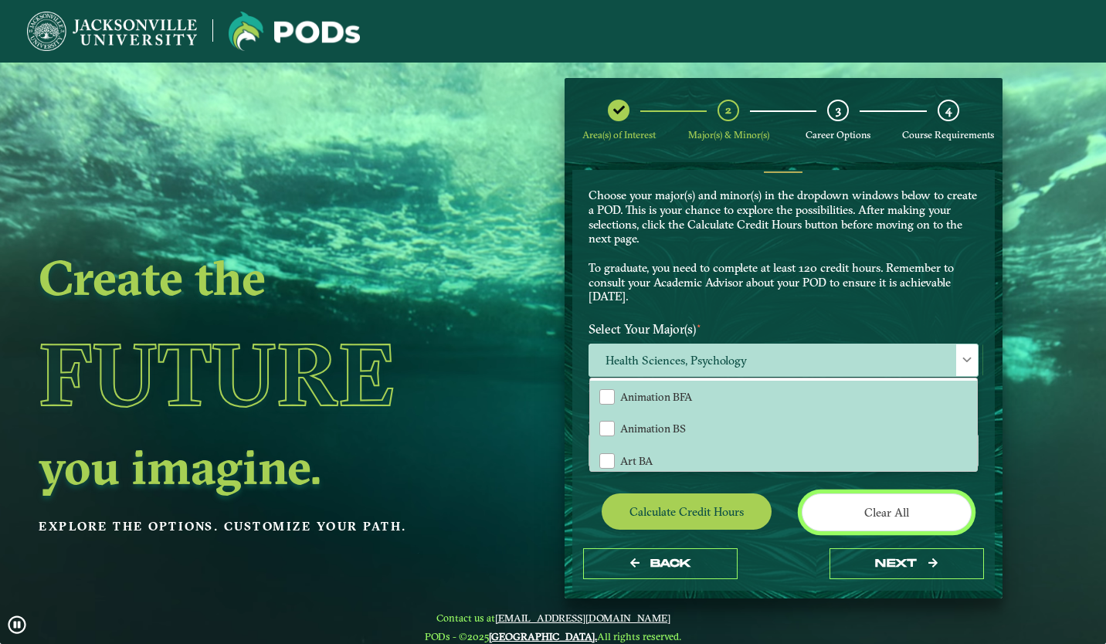
click at [816, 504] on button "Clear All" at bounding box center [887, 512] width 170 height 38
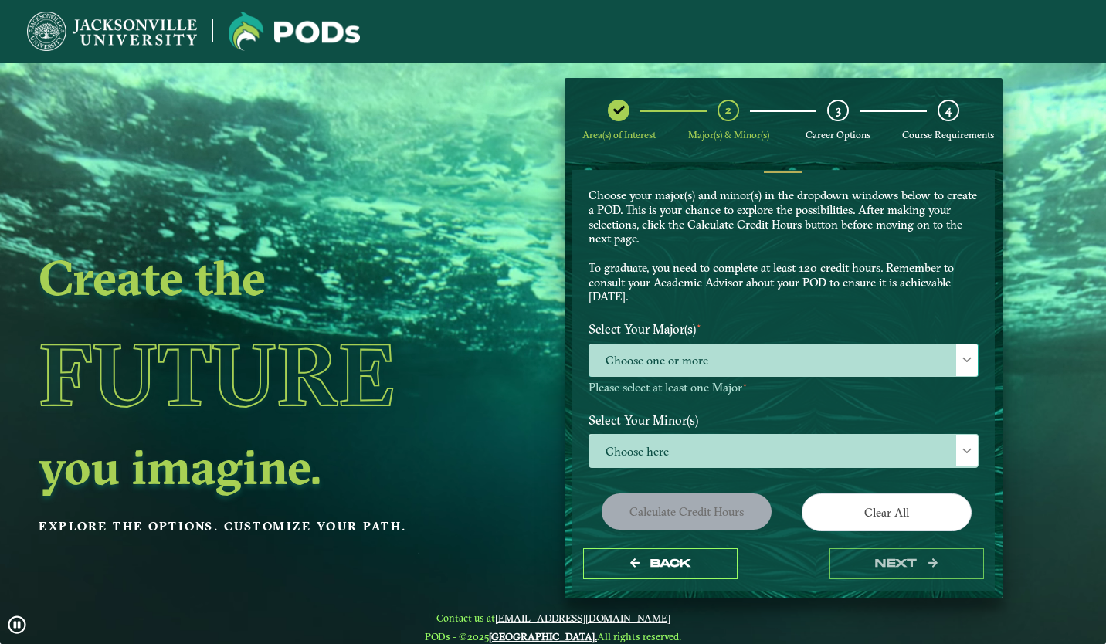
click at [739, 362] on span "Choose one or more" at bounding box center [783, 360] width 388 height 33
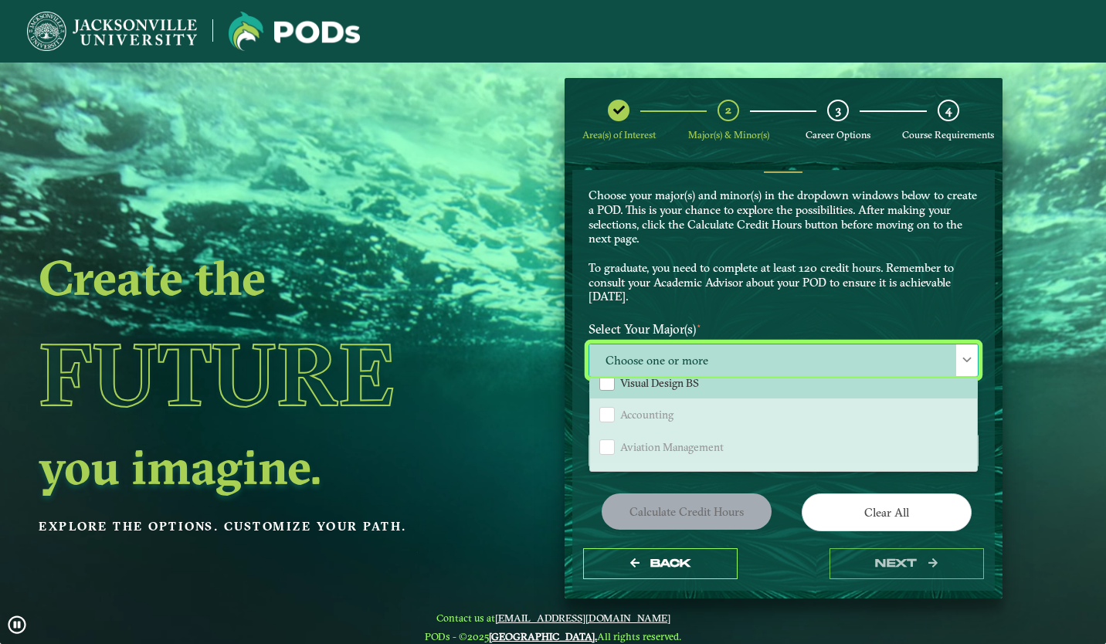
scroll to position [556, 0]
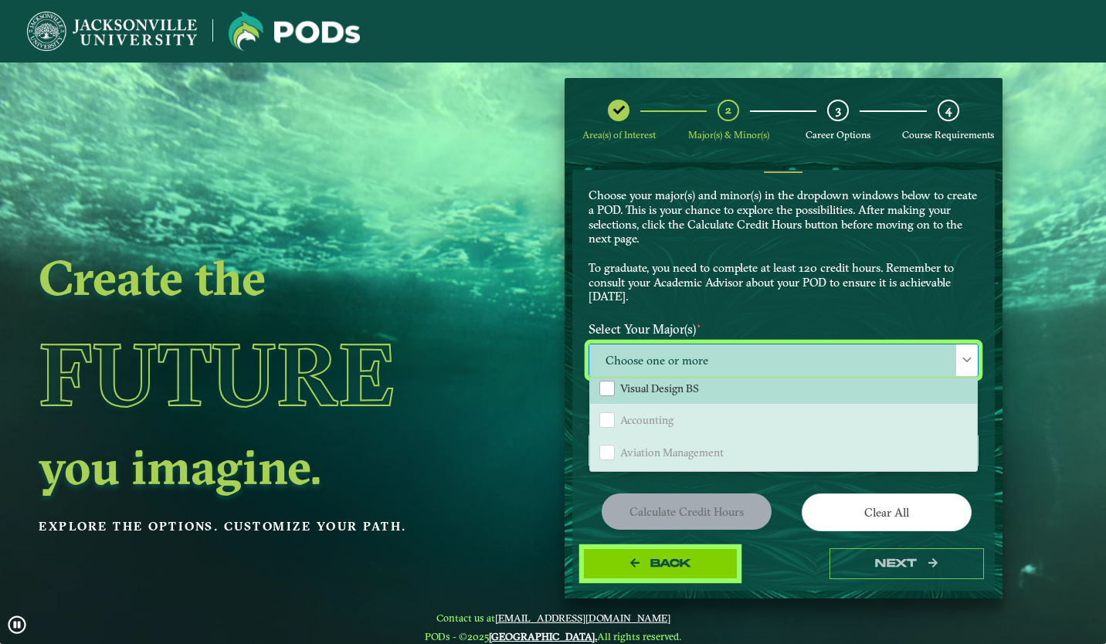
click at [677, 549] on button "Back" at bounding box center [660, 564] width 154 height 32
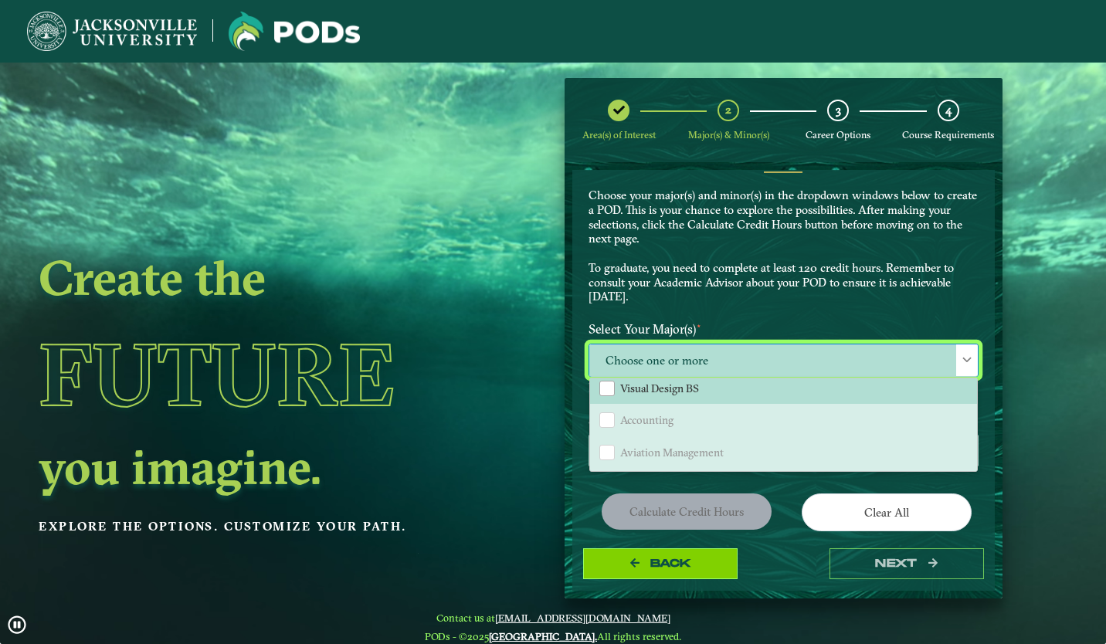
select select "[object Object]"
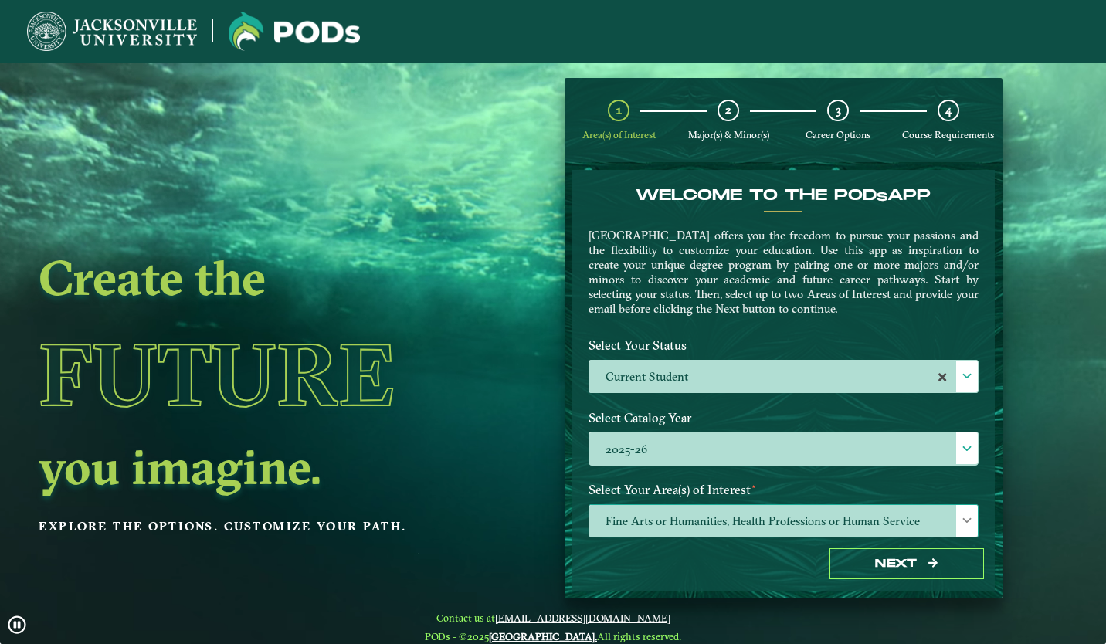
click at [777, 516] on span "Fine Arts or Humanities, Health Professions or Human Service" at bounding box center [783, 521] width 388 height 33
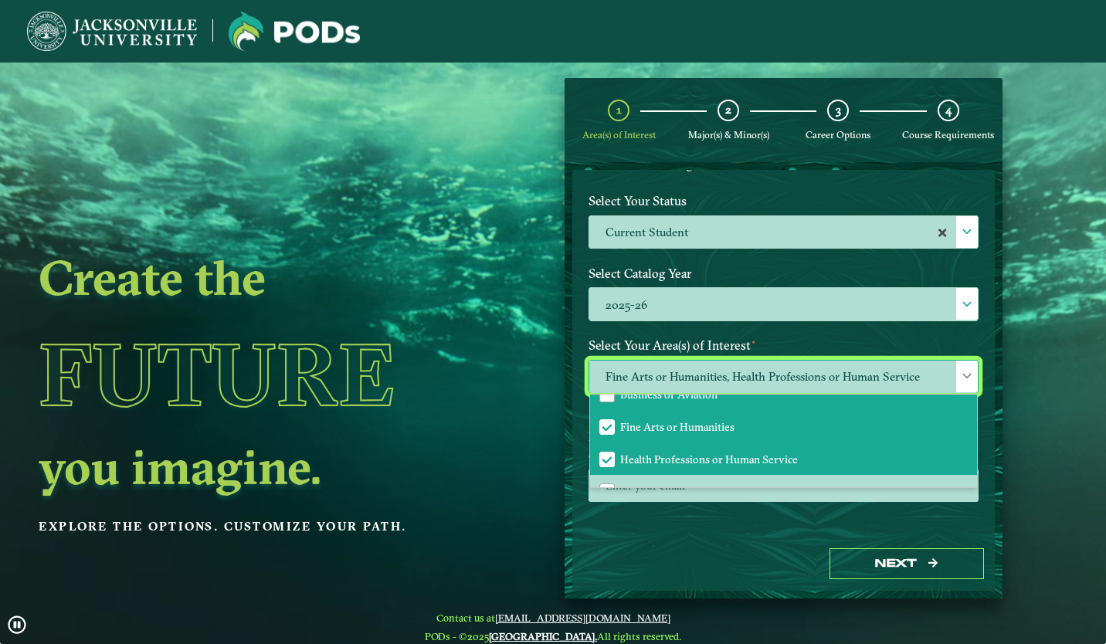
scroll to position [0, 0]
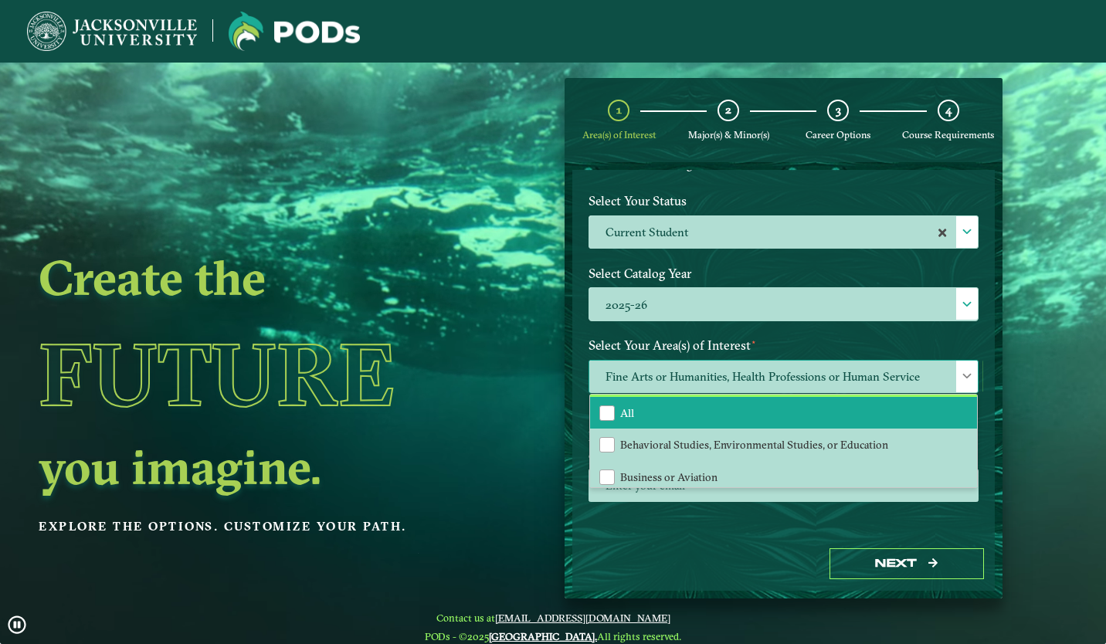
click at [739, 406] on li "All" at bounding box center [783, 413] width 387 height 32
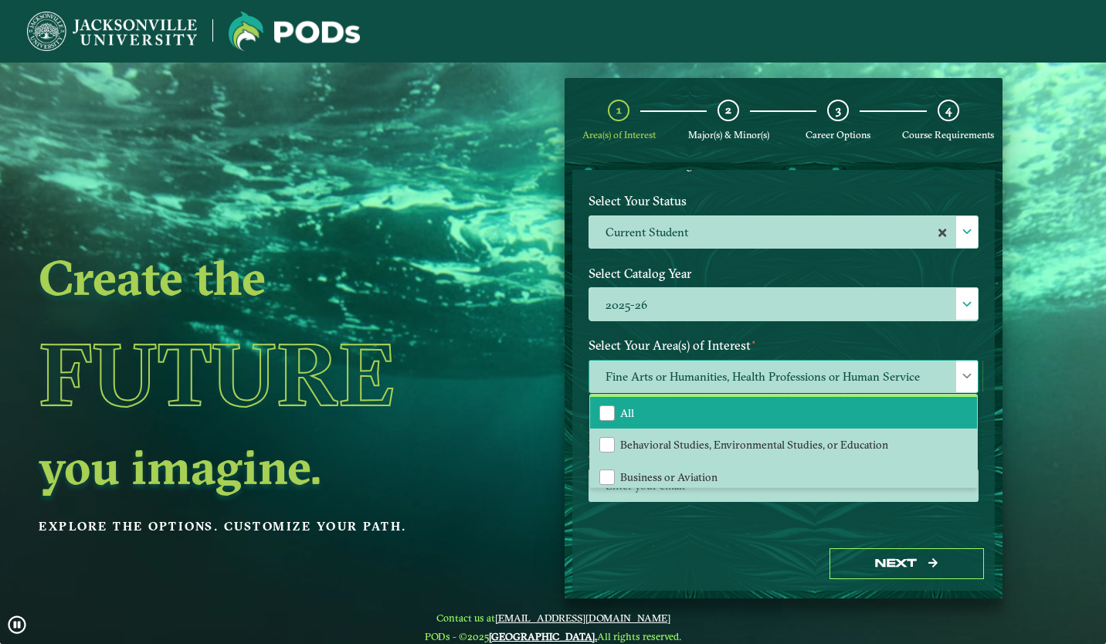
click at [756, 409] on li "All" at bounding box center [783, 413] width 387 height 32
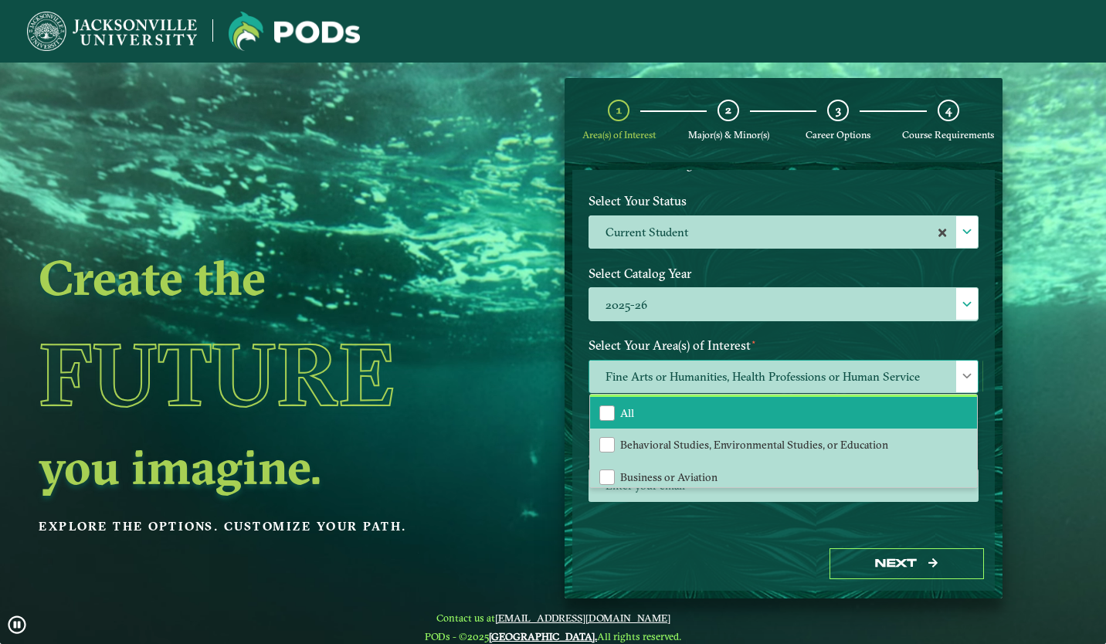
click at [666, 406] on li "All" at bounding box center [783, 413] width 387 height 32
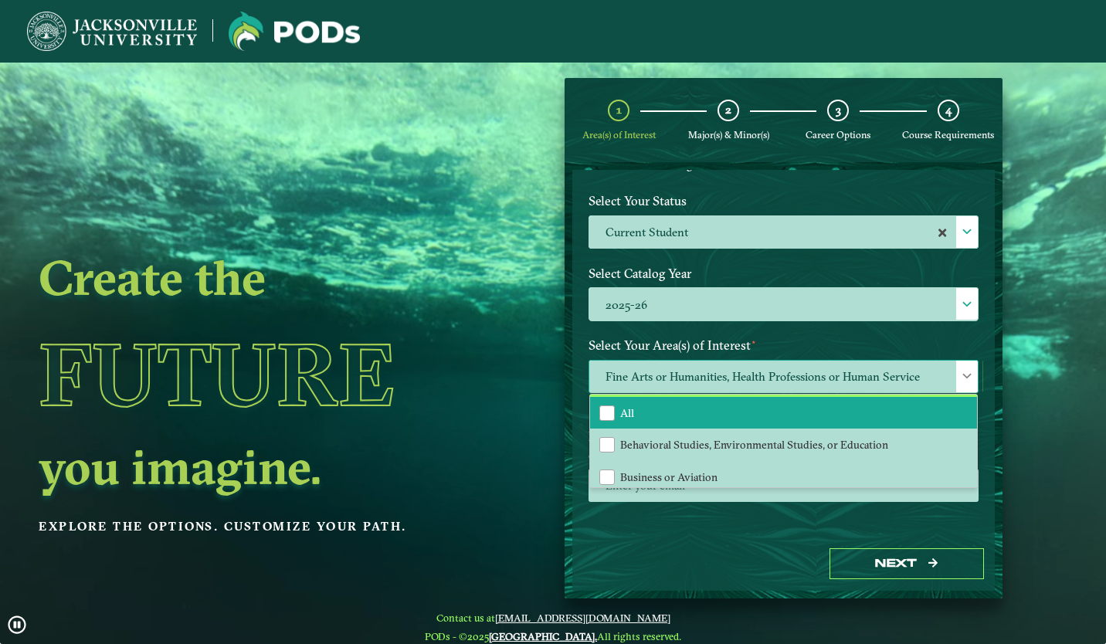
scroll to position [102, 0]
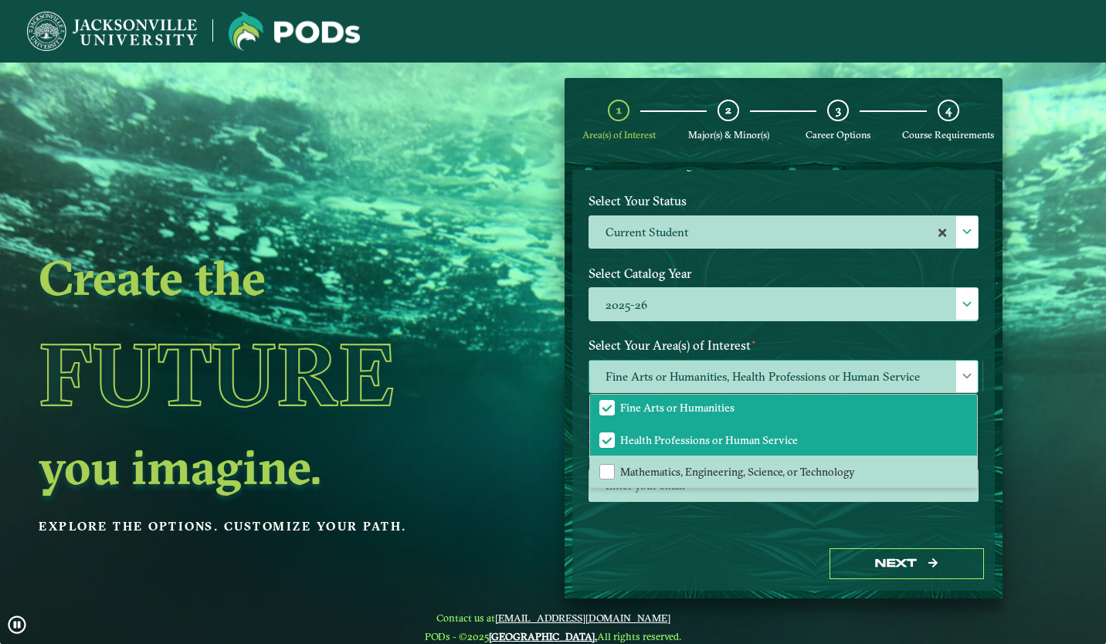
click at [665, 415] on li "Fine Arts or Humanities" at bounding box center [783, 408] width 387 height 32
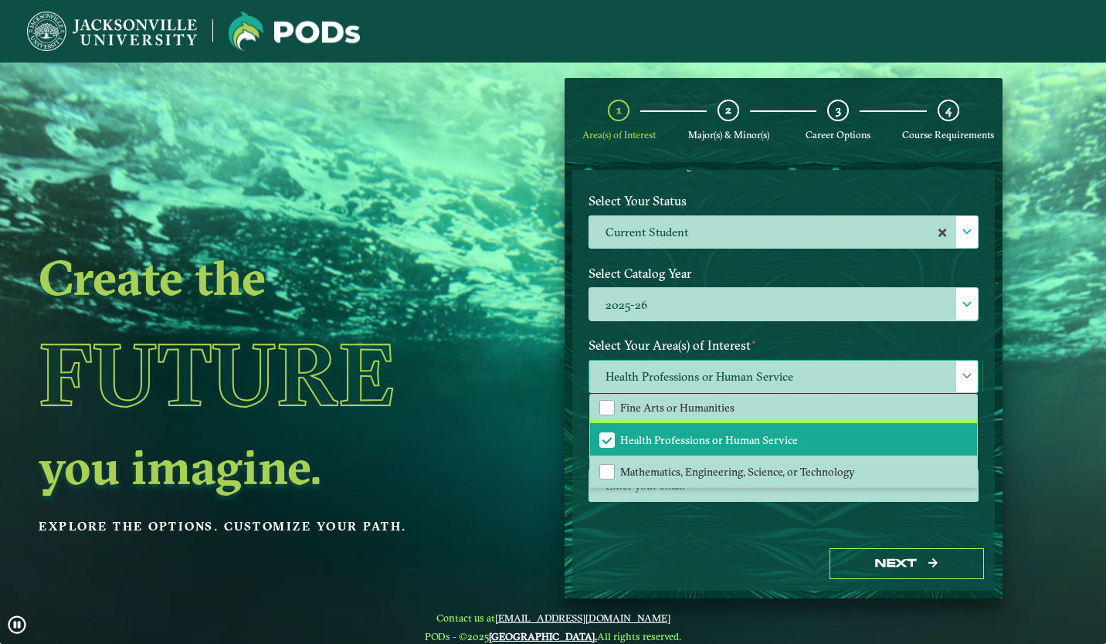
click at [680, 450] on li "Health Professions or Human Service" at bounding box center [783, 439] width 387 height 32
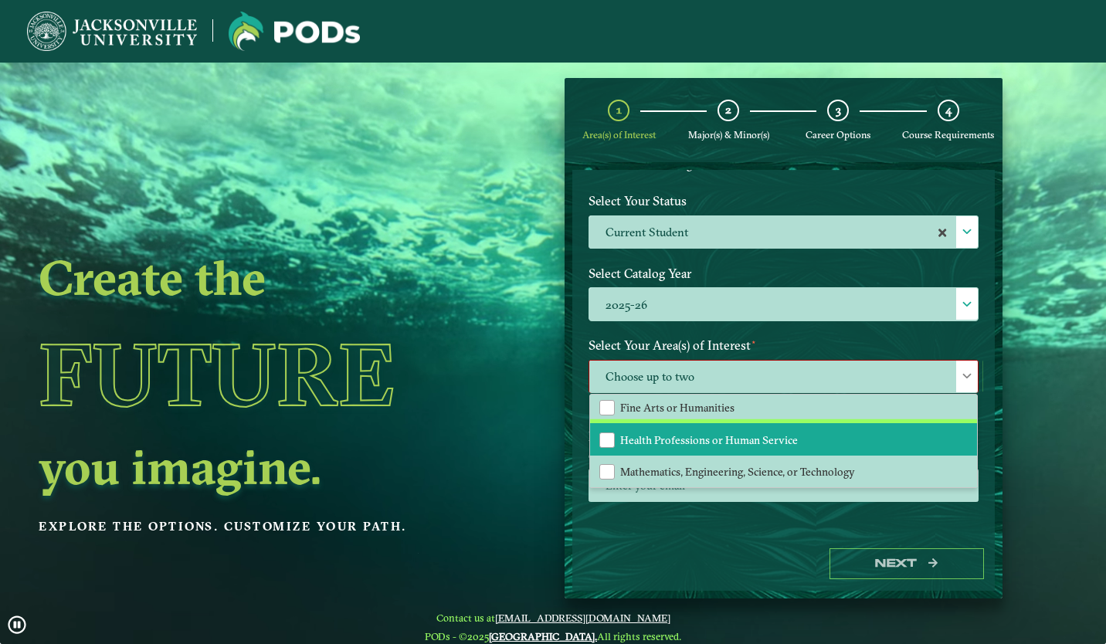
scroll to position [0, 0]
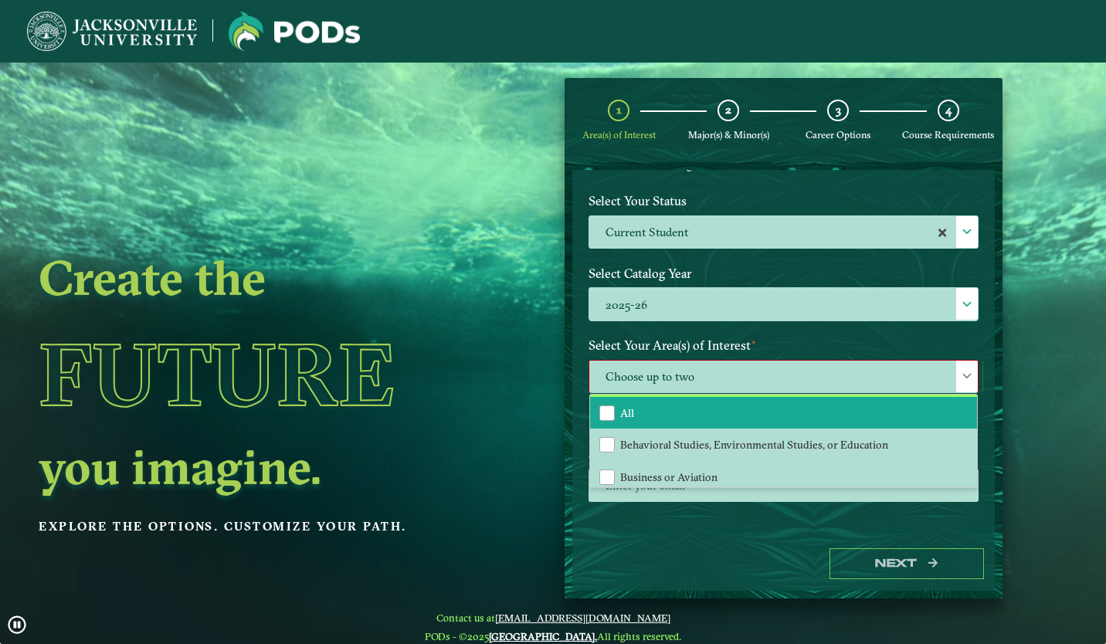
click at [666, 419] on li "All" at bounding box center [783, 413] width 387 height 32
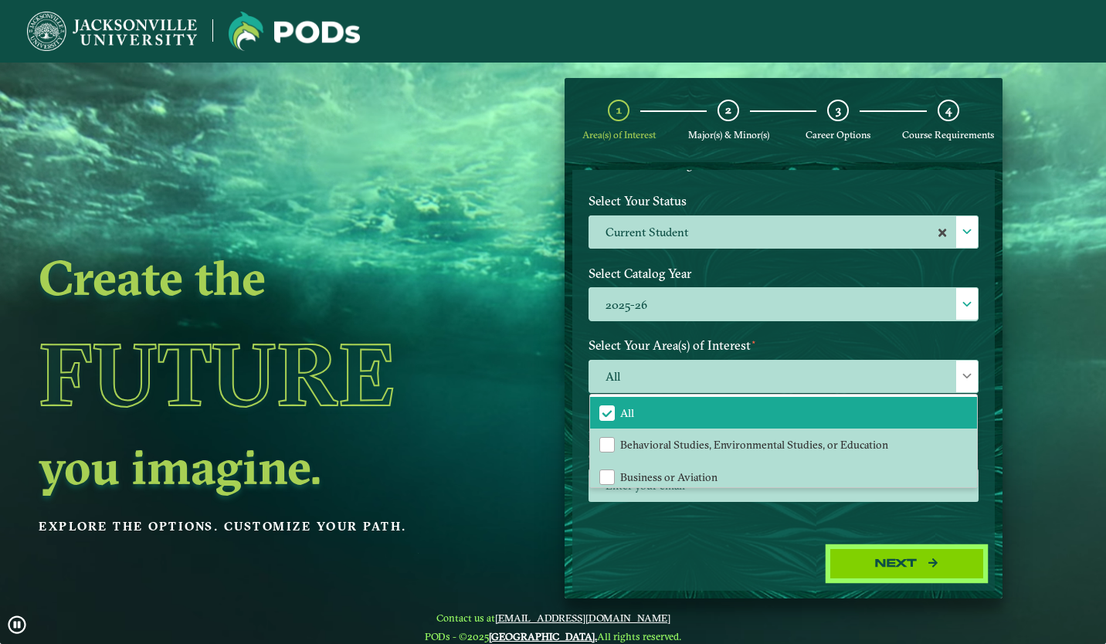
click at [903, 573] on button "Next" at bounding box center [906, 564] width 154 height 32
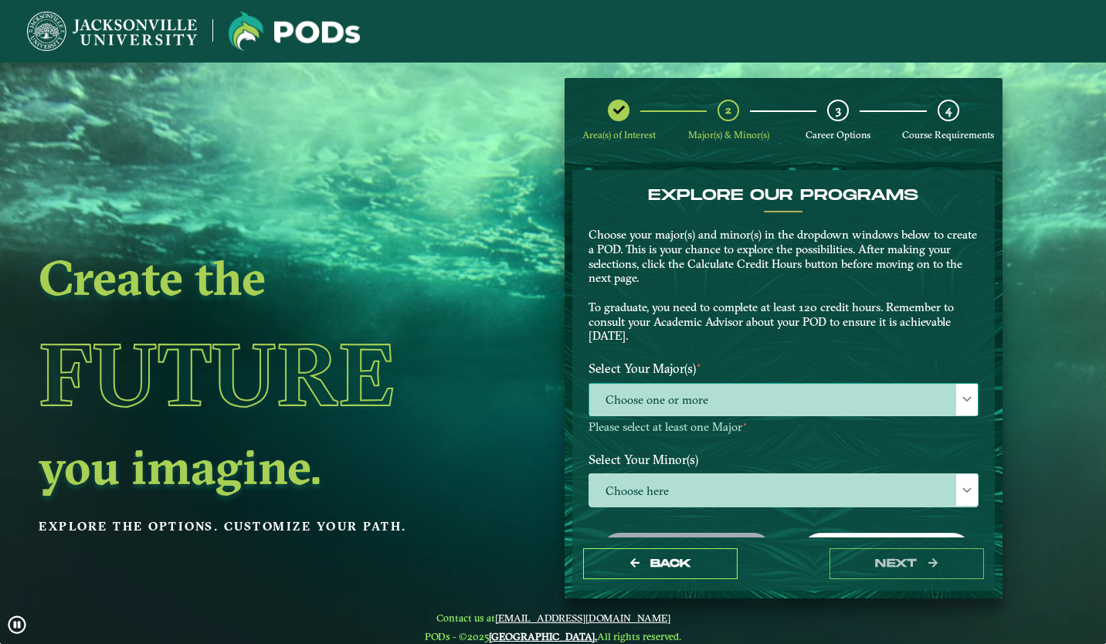
click at [808, 412] on span "Choose one or more" at bounding box center [783, 400] width 388 height 33
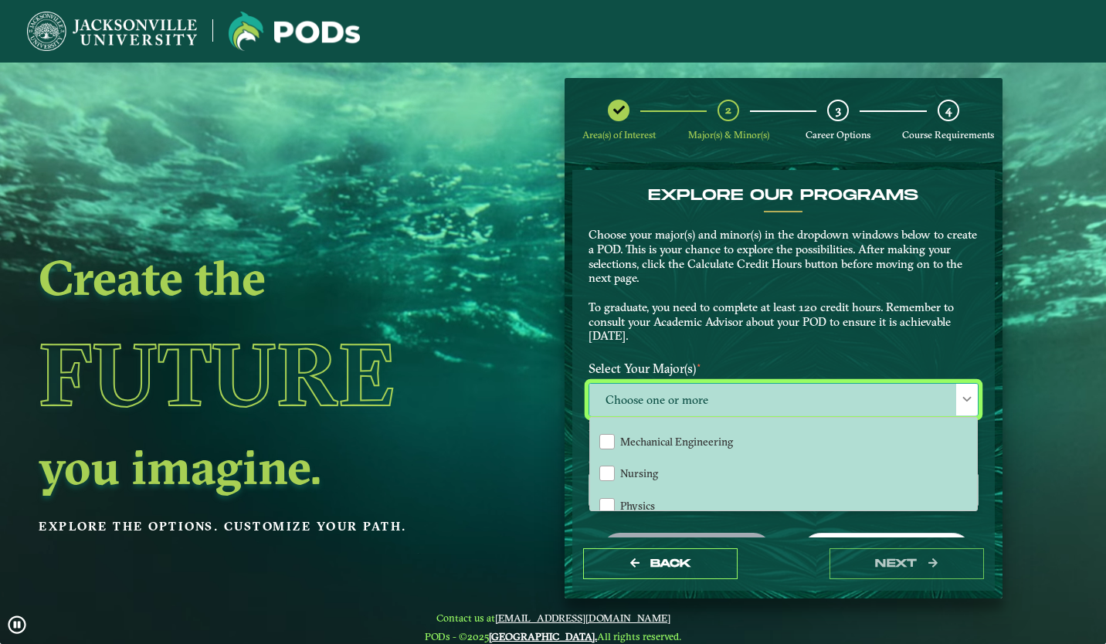
scroll to position [1092, 0]
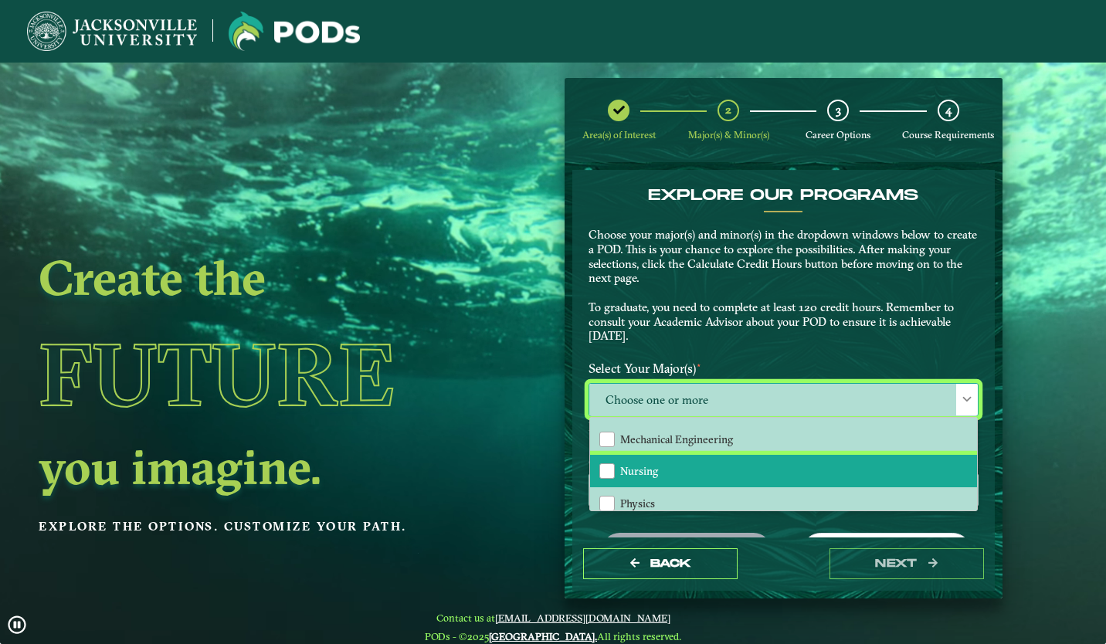
click at [803, 464] on li "Nursing" at bounding box center [783, 471] width 387 height 32
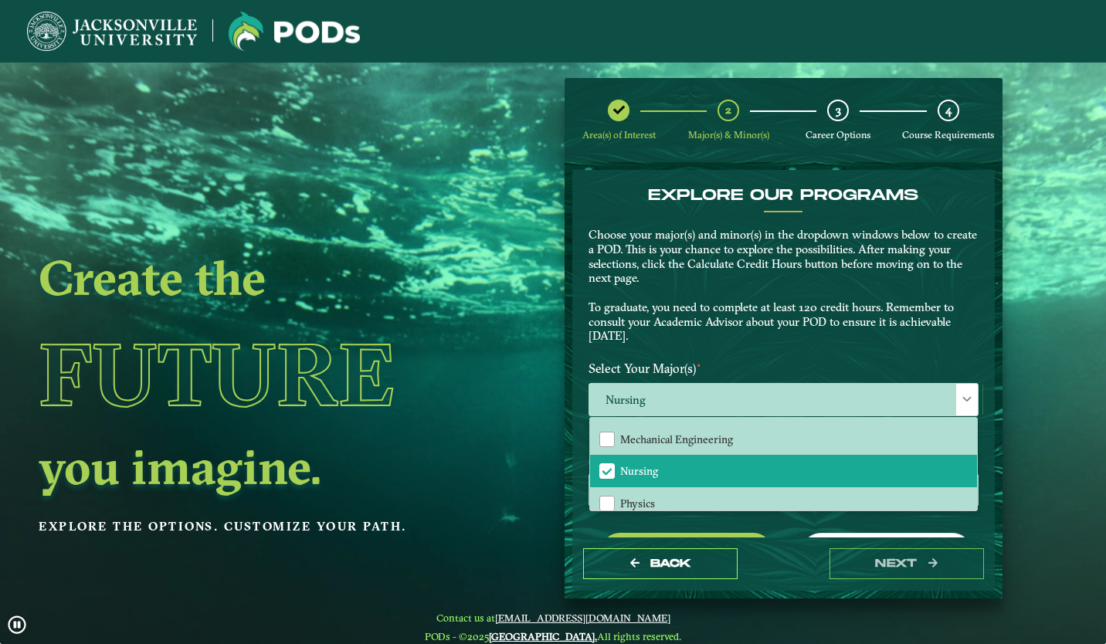
click at [777, 521] on div "EXPLORE OUR PROGRAMS Choose your major(s) and minor(s) in the dropdown windows …" at bounding box center [783, 452] width 390 height 532
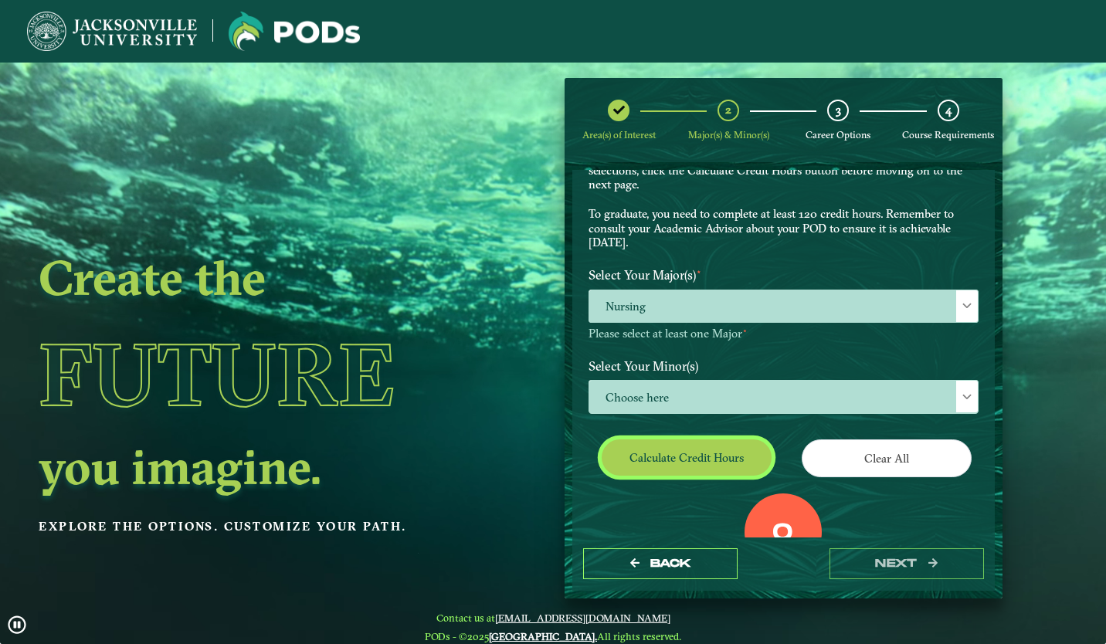
click at [708, 449] on button "Calculate credit hours" at bounding box center [687, 457] width 170 height 36
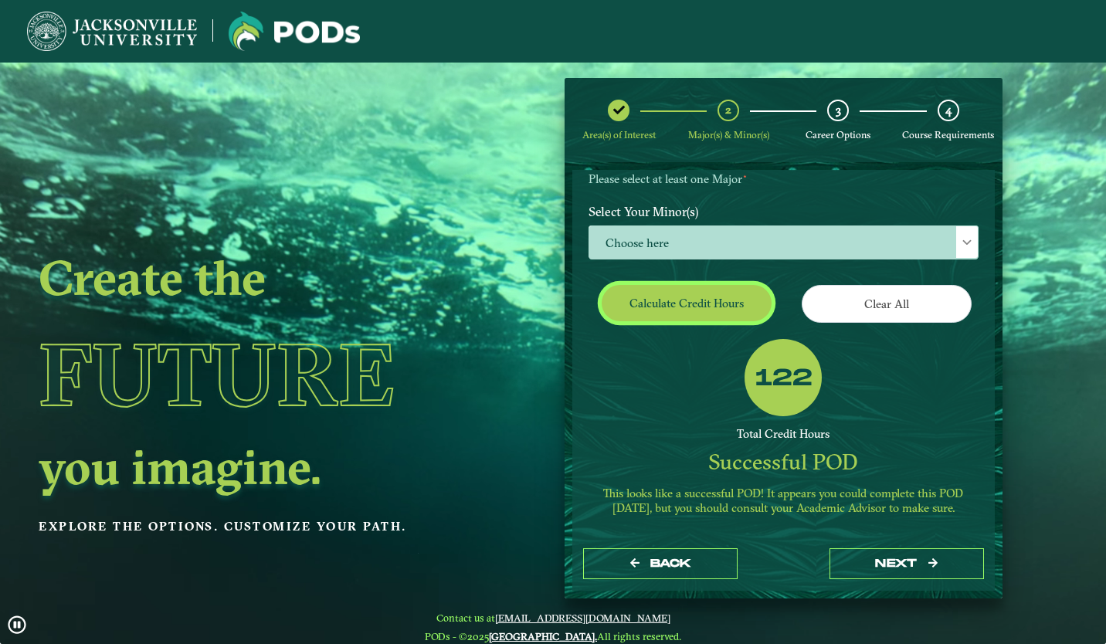
scroll to position [0, 0]
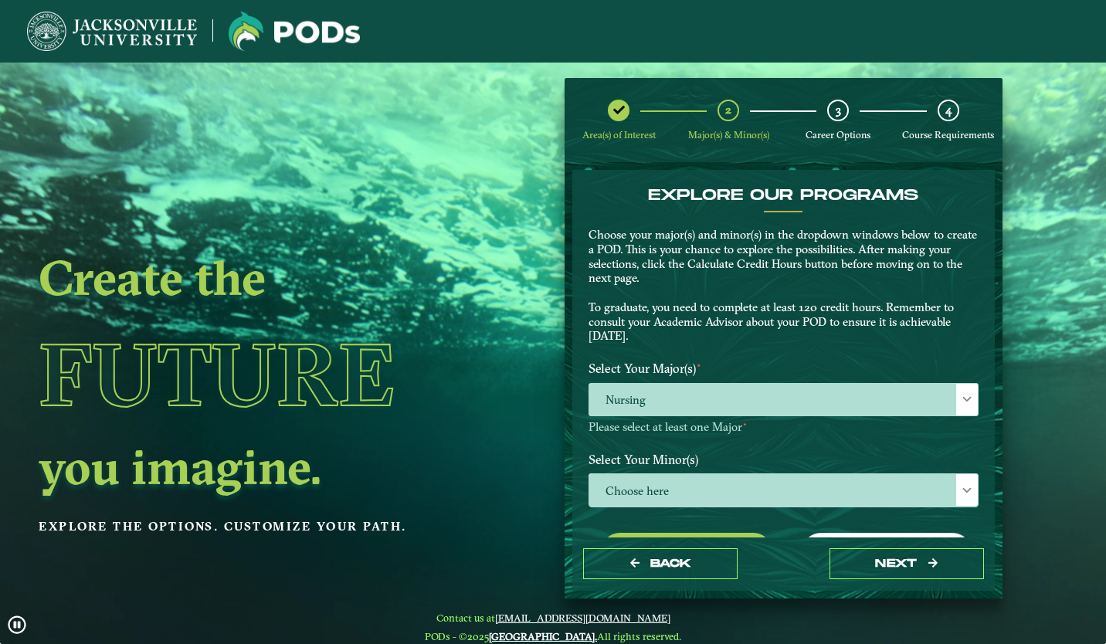
click at [809, 418] on p-multiselect "Nursing" at bounding box center [783, 412] width 390 height 15
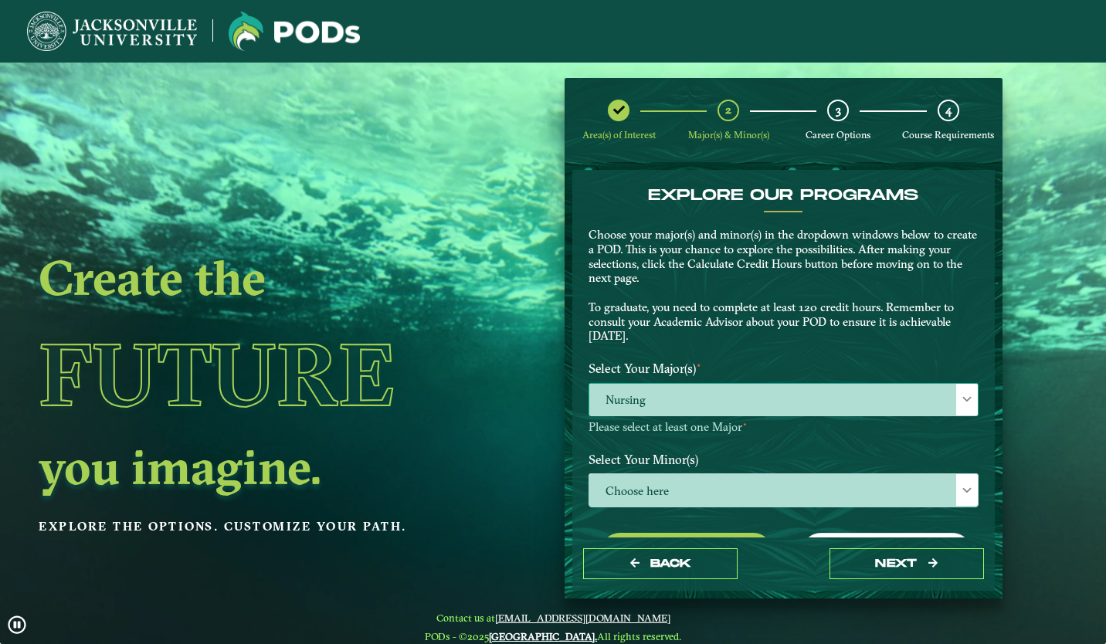
click at [783, 402] on span "Nursing" at bounding box center [783, 400] width 388 height 33
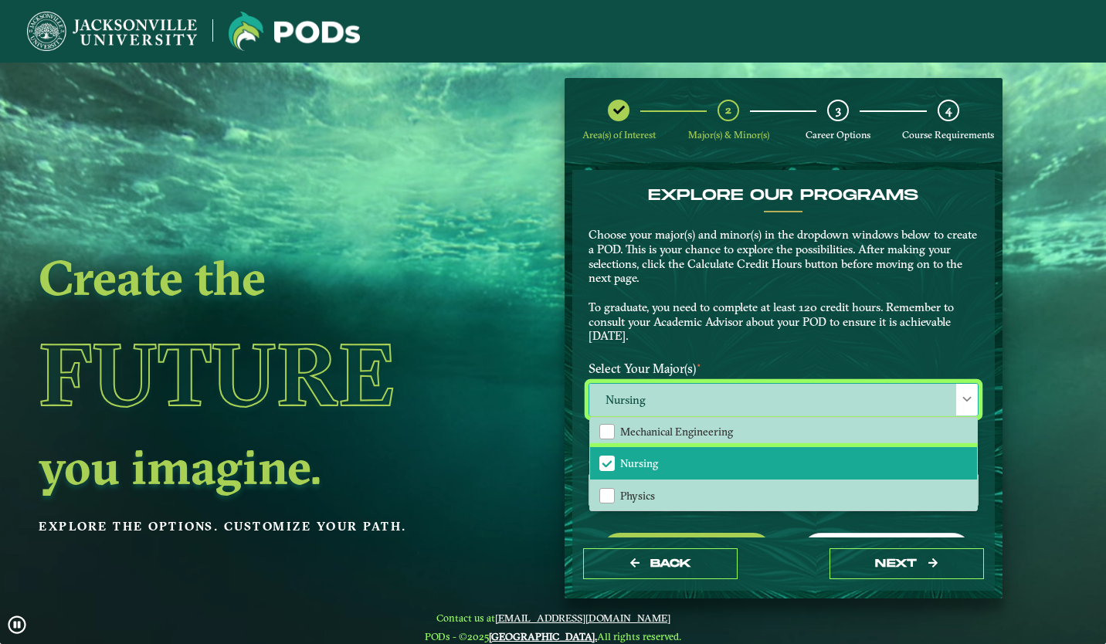
click at [761, 448] on li "Nursing" at bounding box center [783, 463] width 387 height 32
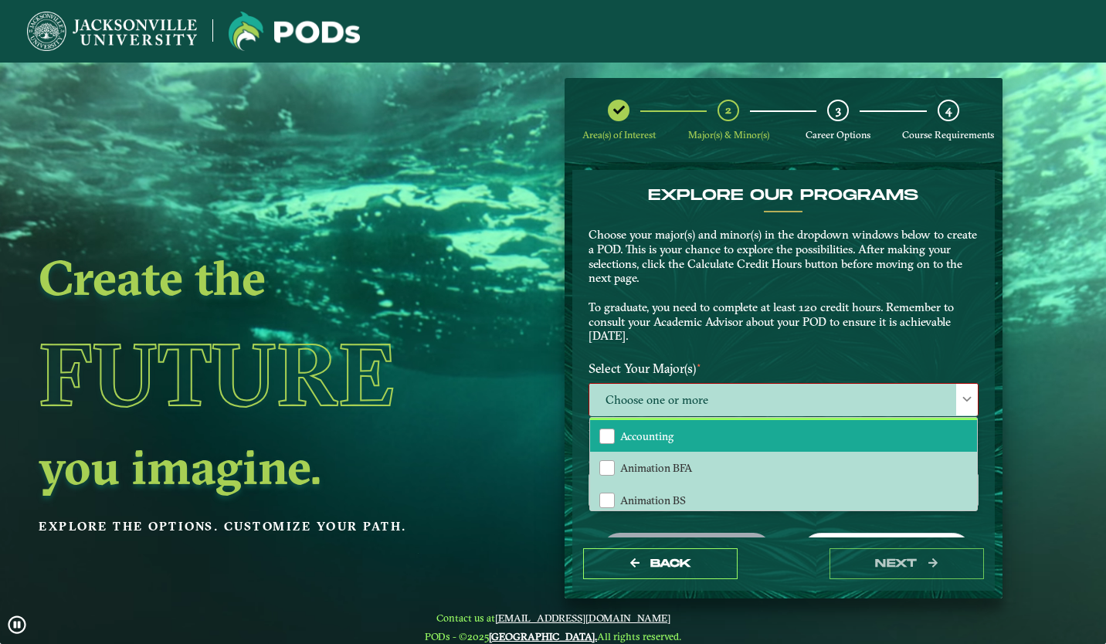
click at [761, 448] on li "Accounting" at bounding box center [783, 436] width 387 height 32
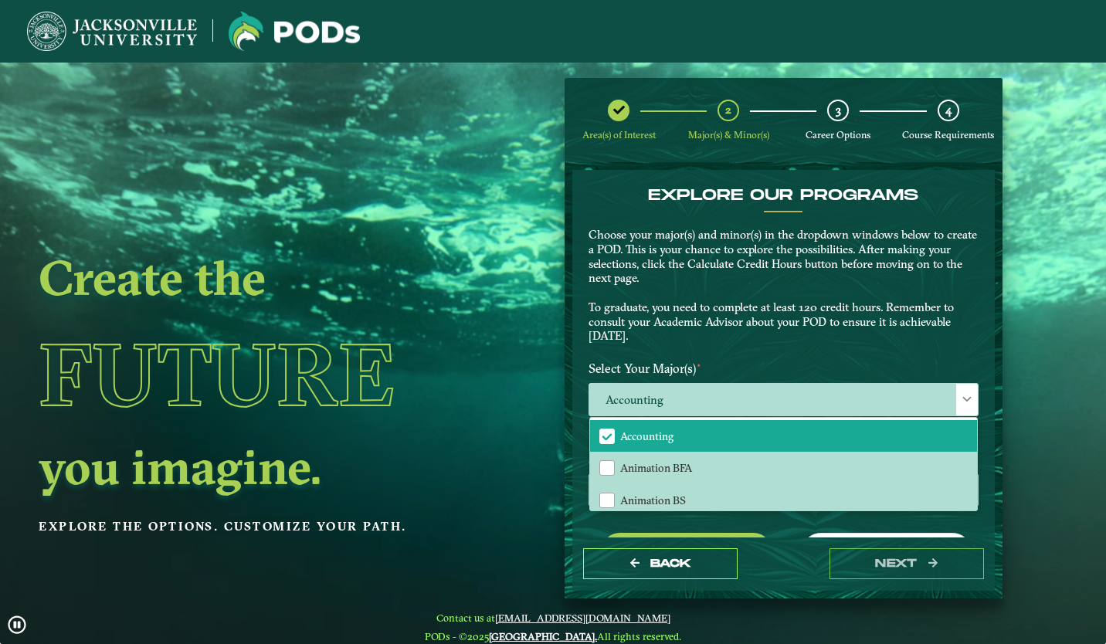
click at [751, 334] on p "Choose your major(s) and minor(s) in the dropdown windows below to create a POD…" at bounding box center [783, 286] width 390 height 116
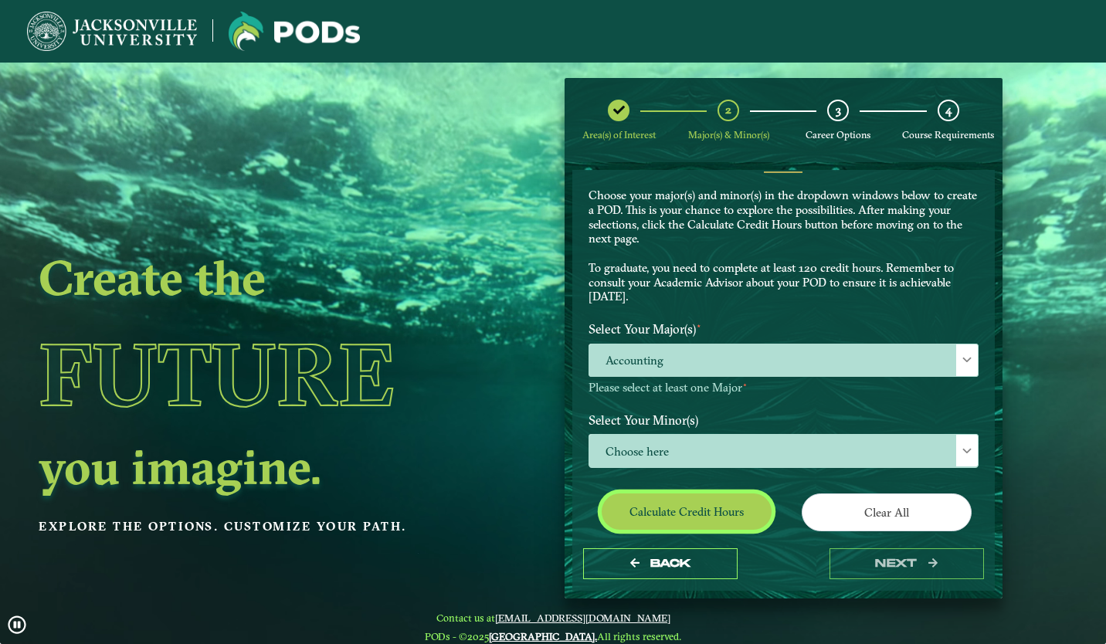
click at [694, 510] on button "Calculate credit hours" at bounding box center [687, 511] width 170 height 36
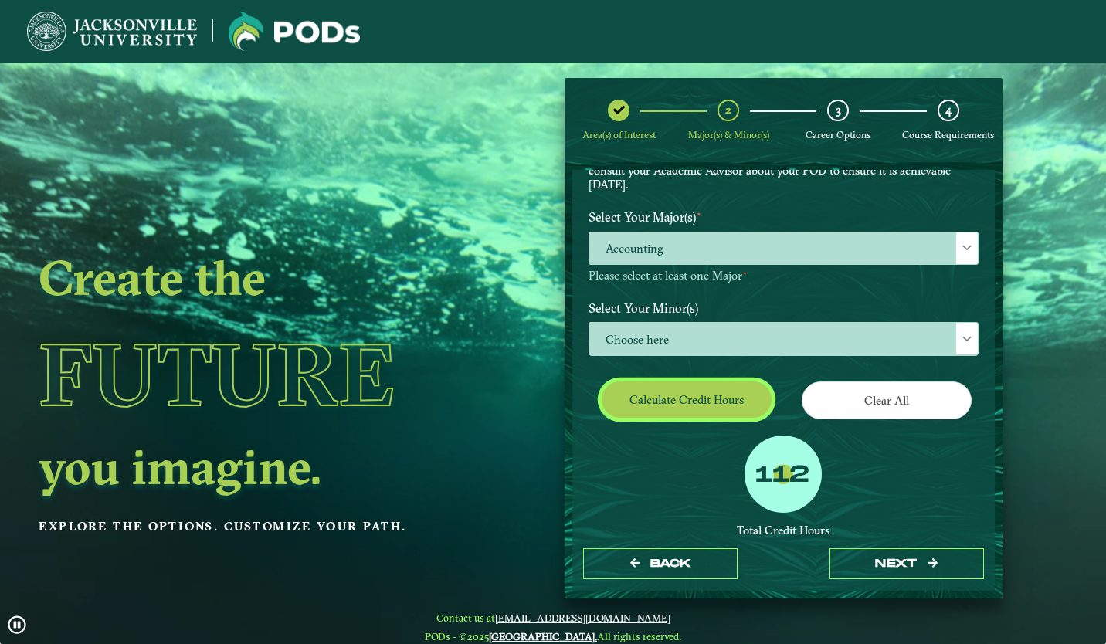
scroll to position [152, 0]
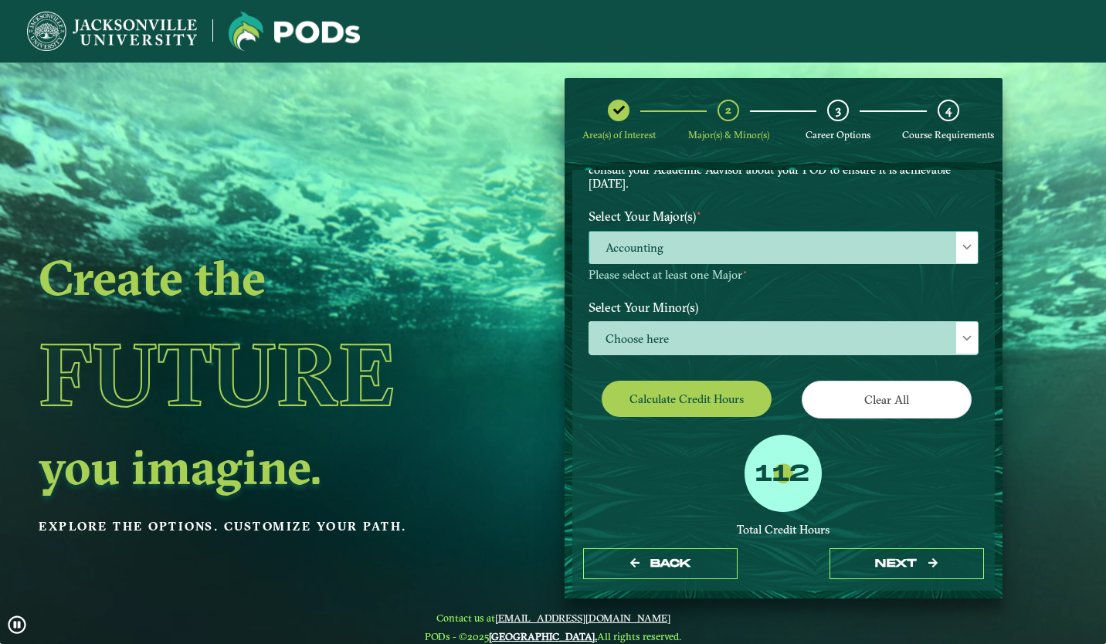
click at [778, 242] on span "Accounting" at bounding box center [783, 248] width 388 height 33
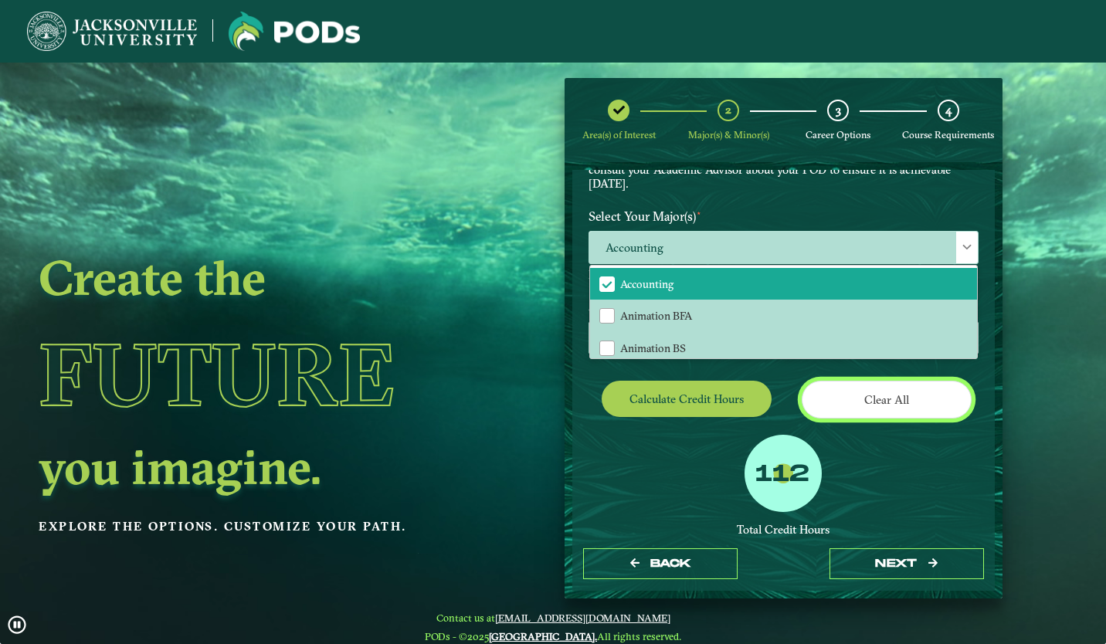
click at [846, 408] on button "Clear All" at bounding box center [887, 400] width 170 height 38
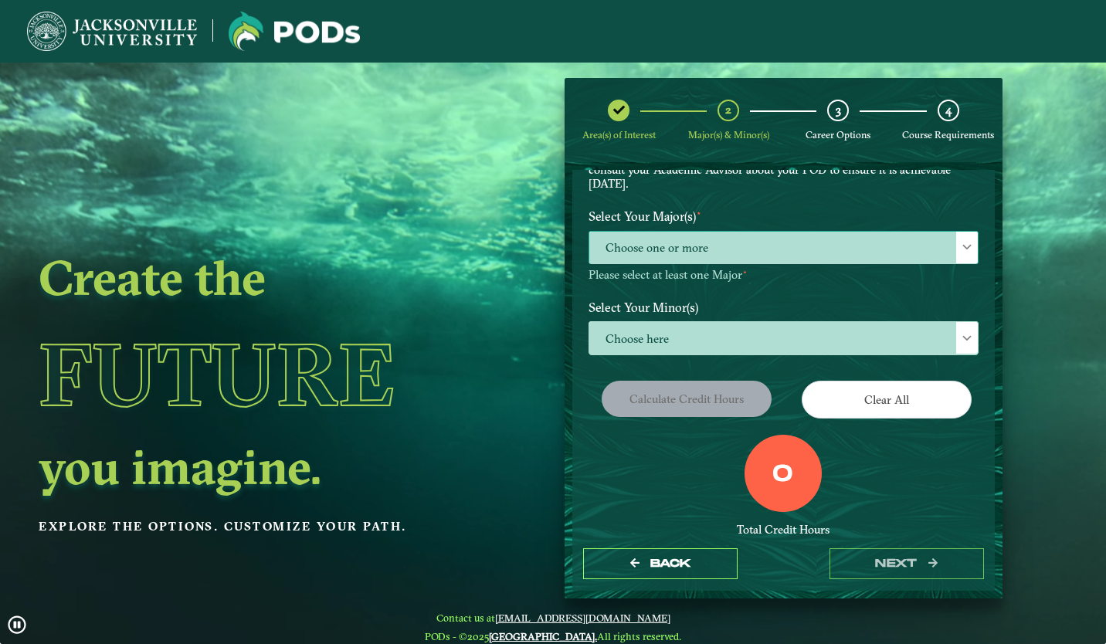
click at [782, 256] on span "Choose one or more" at bounding box center [783, 248] width 388 height 33
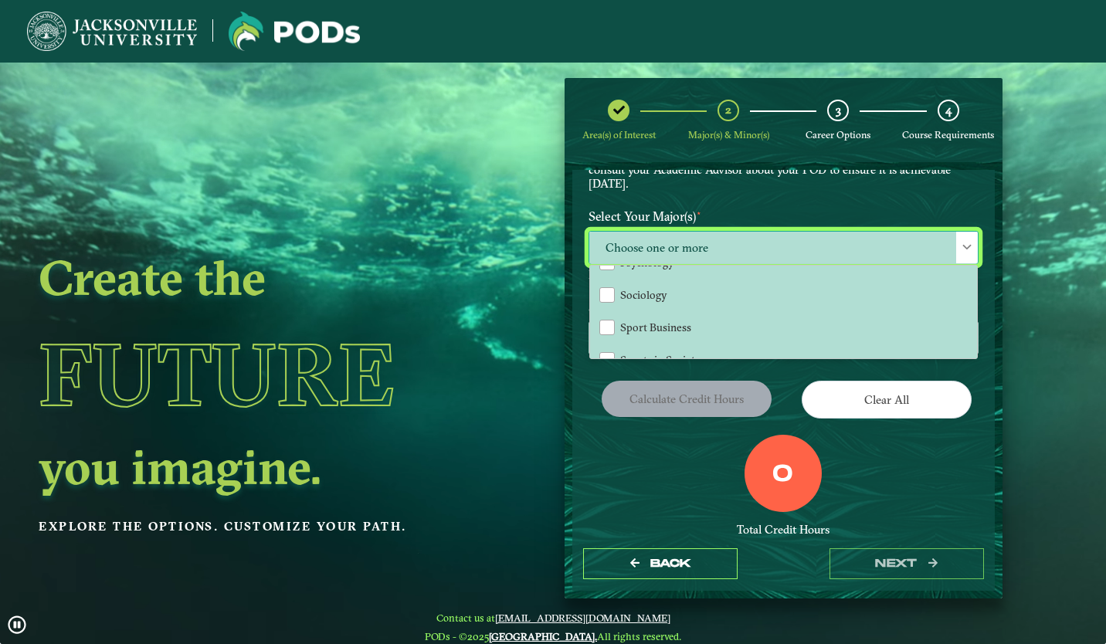
scroll to position [1246, 0]
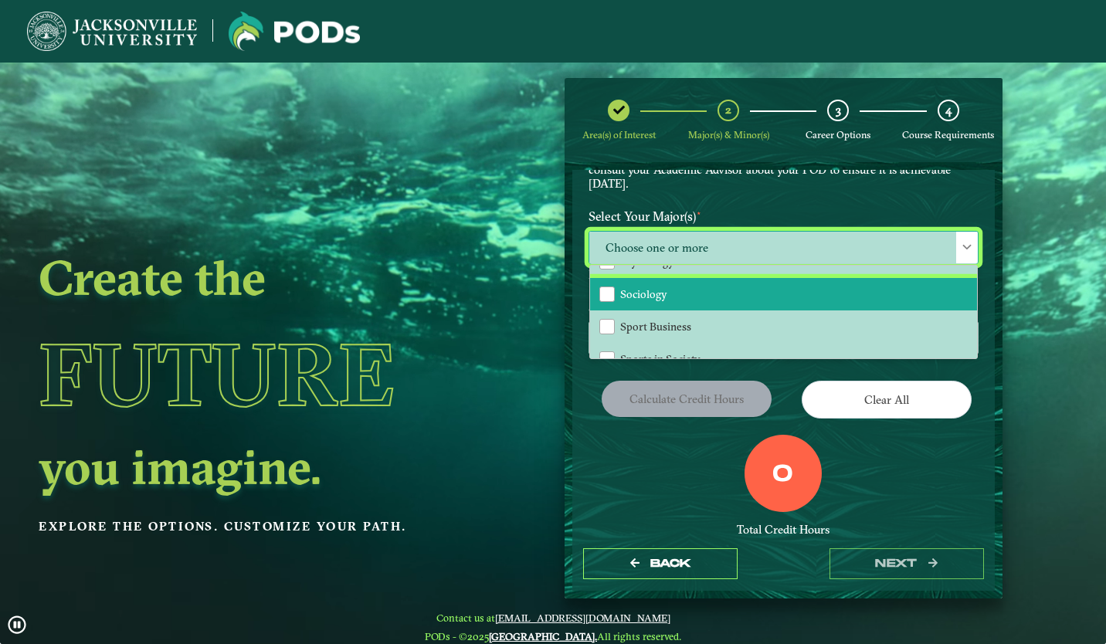
click at [750, 287] on li "Sociology" at bounding box center [783, 294] width 387 height 32
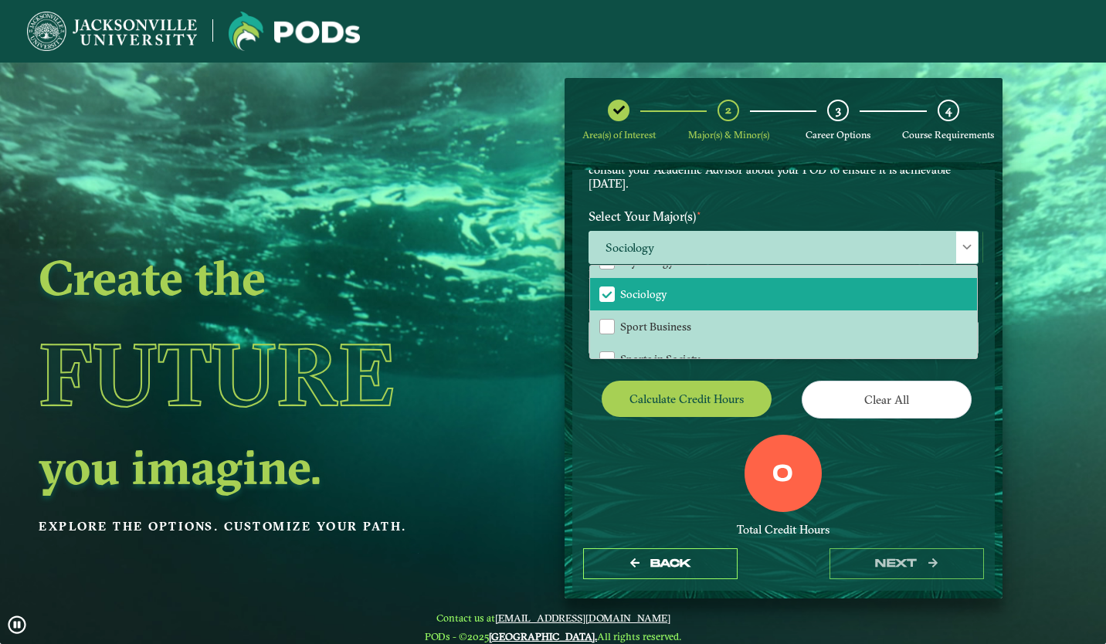
click at [568, 371] on form "EXPLORE OUR PROGRAMS Choose your major(s) and minor(s) in the dropdown windows …" at bounding box center [784, 380] width 438 height 436
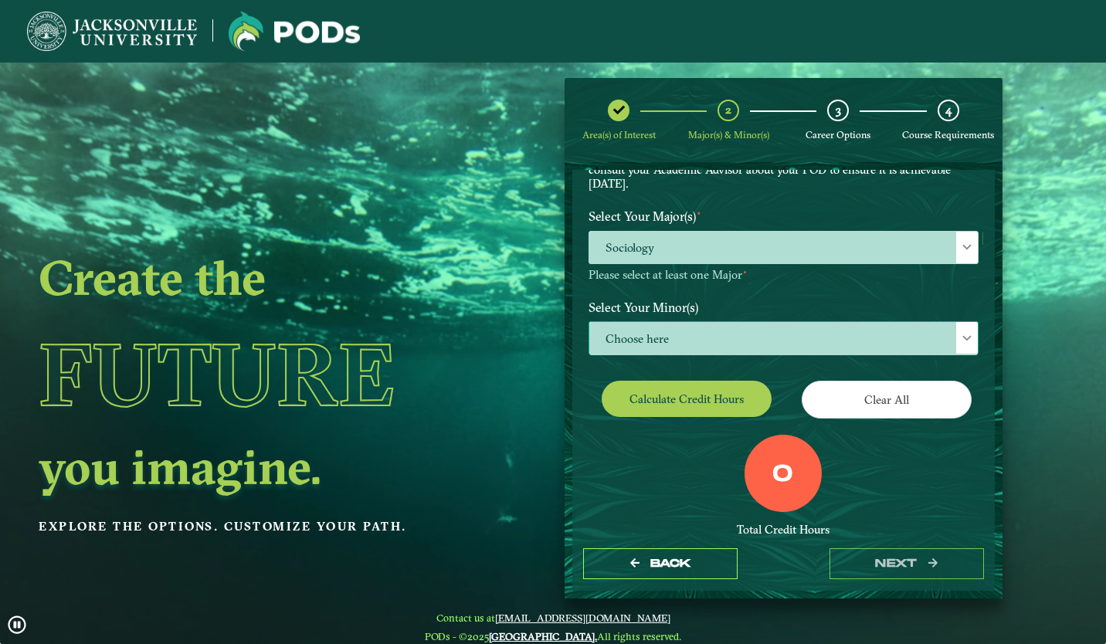
click at [668, 333] on span "Choose here" at bounding box center [783, 338] width 388 height 33
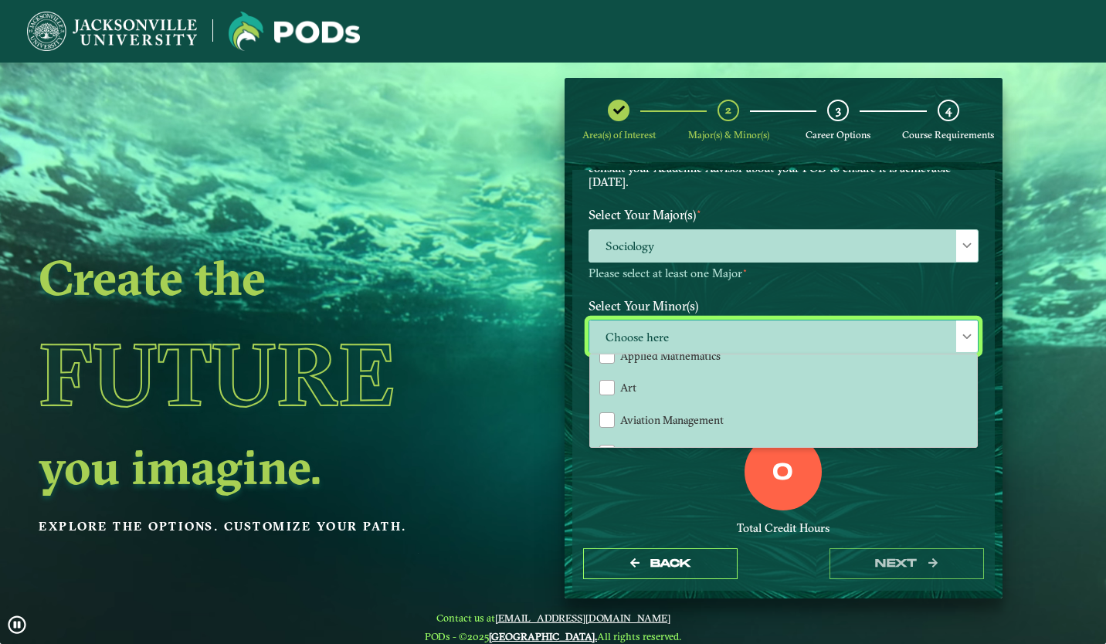
scroll to position [0, 0]
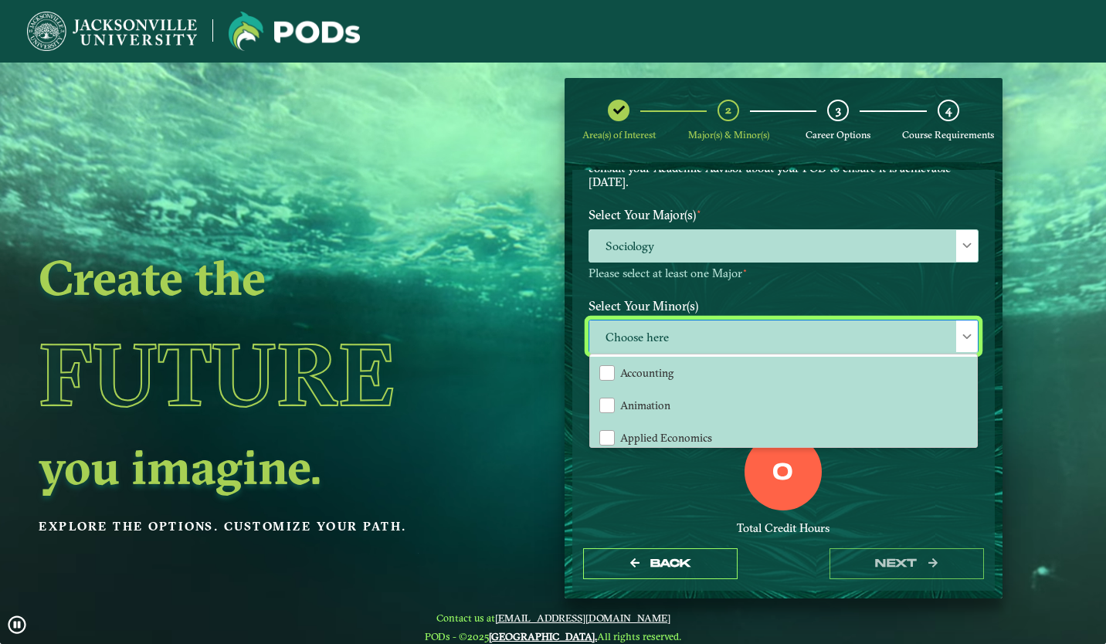
click at [638, 495] on div "0 Total Credit Hours" at bounding box center [783, 498] width 413 height 131
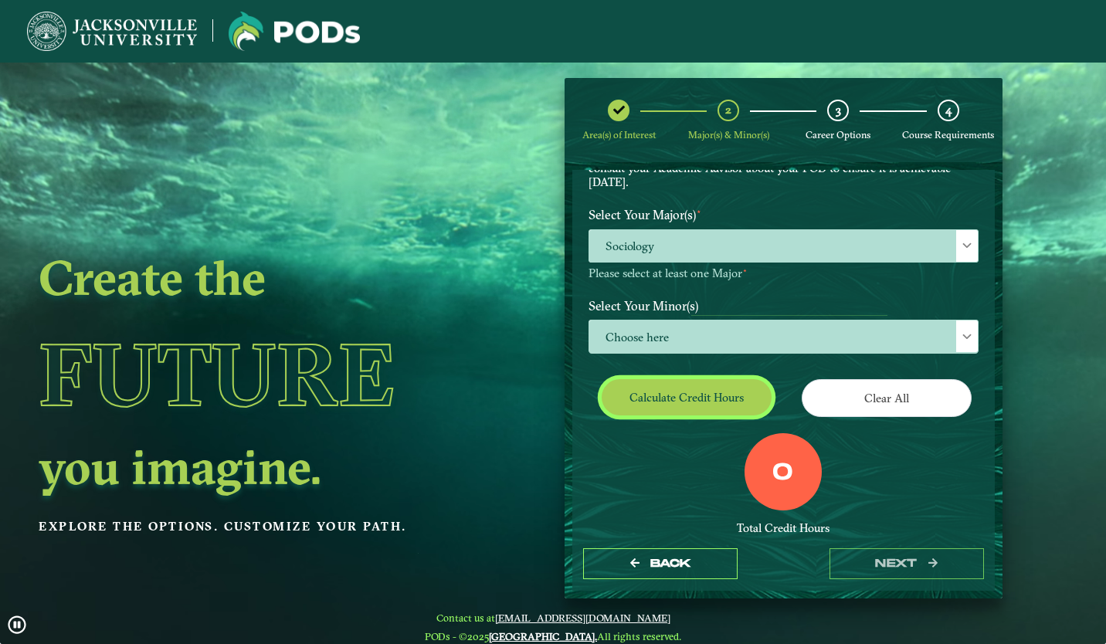
click at [710, 399] on button "Calculate credit hours" at bounding box center [687, 397] width 170 height 36
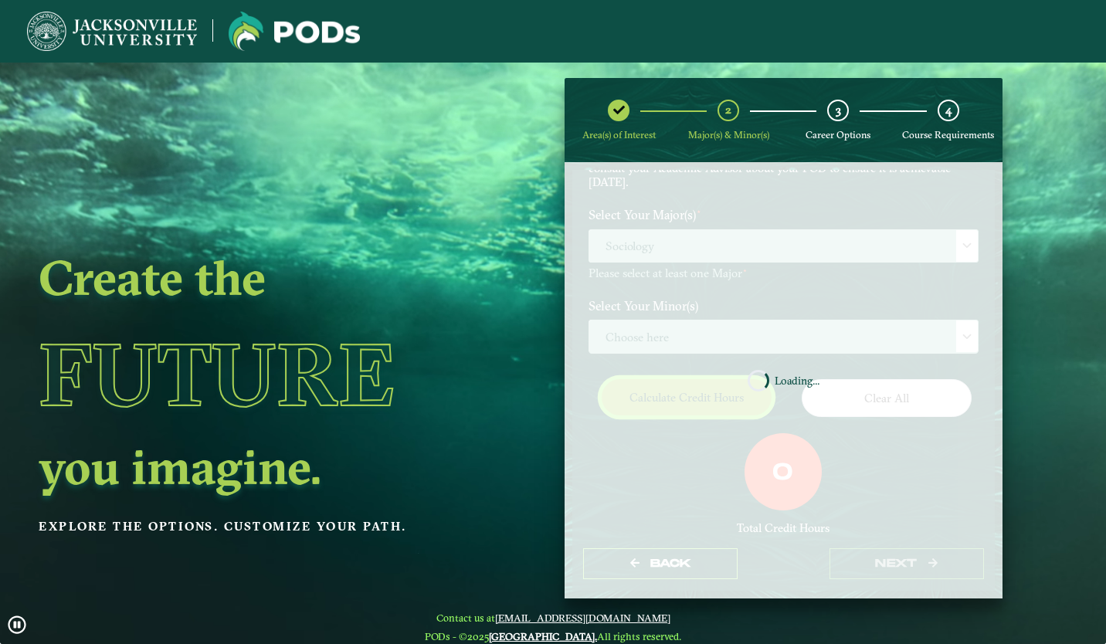
scroll to position [151, 0]
